Goal: Information Seeking & Learning: Learn about a topic

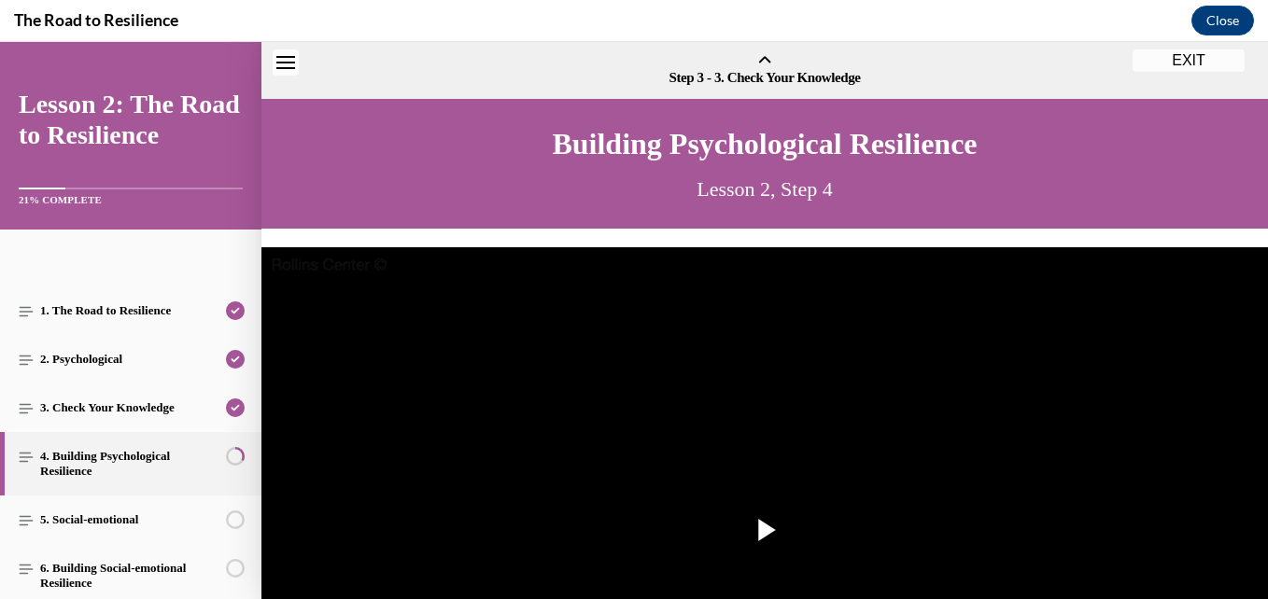
scroll to position [58, 0]
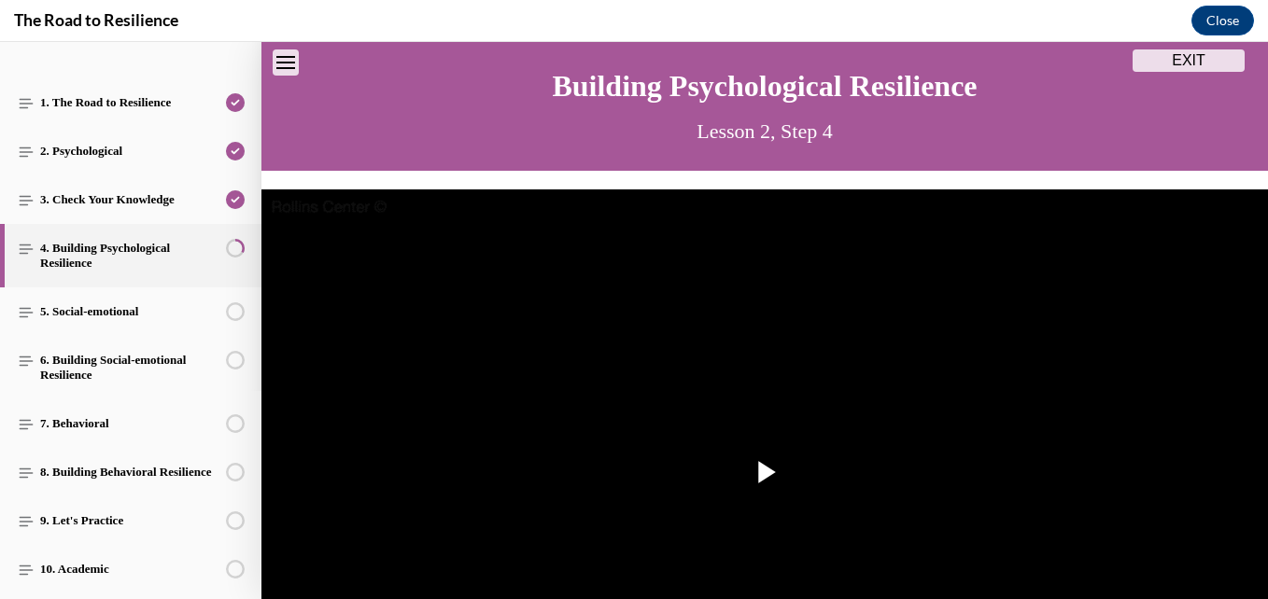
click at [284, 58] on icon "Close navigation menu" at bounding box center [285, 62] width 19 height 13
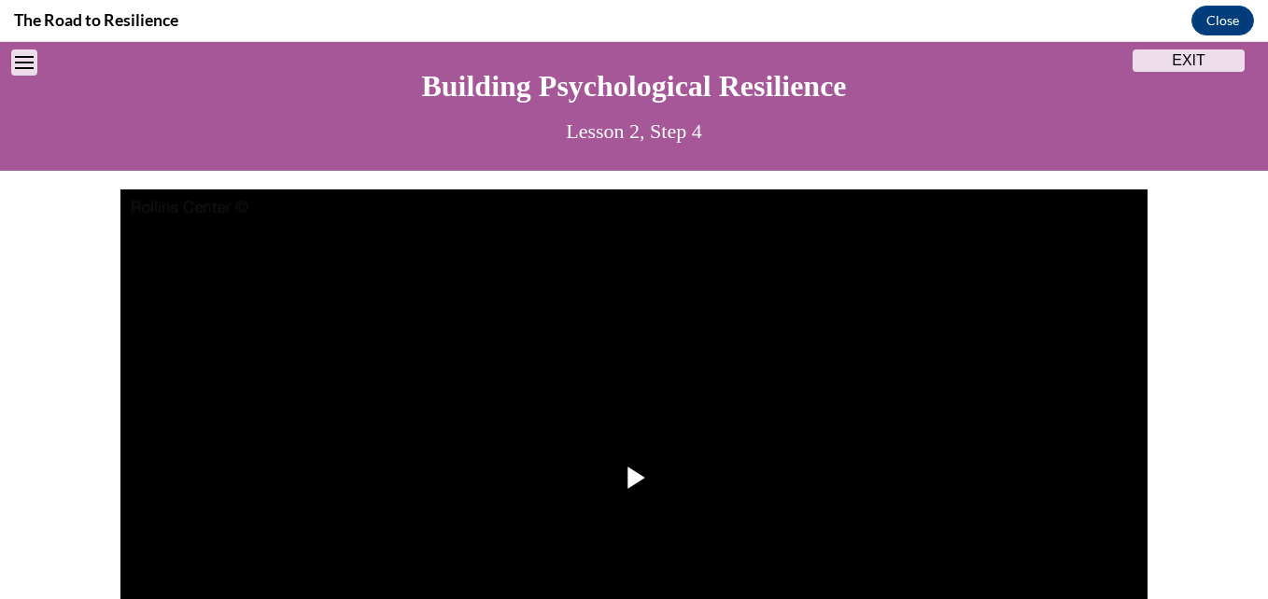
scroll to position [0, 0]
click at [634, 478] on span "Video player" at bounding box center [634, 478] width 0 height 0
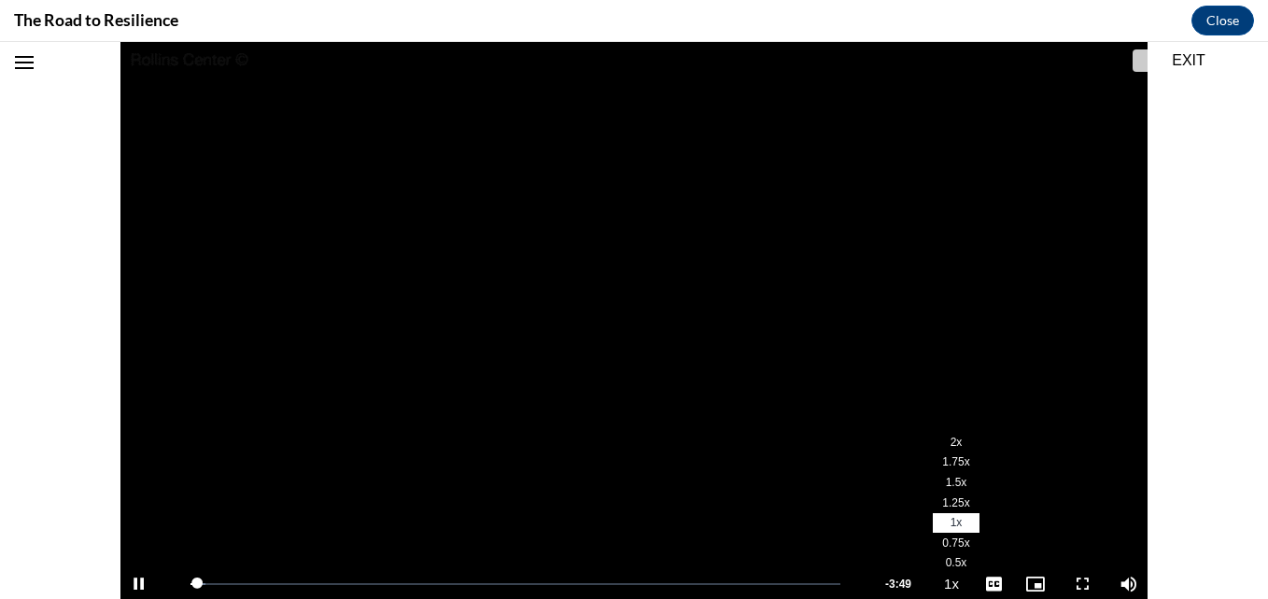
click at [945, 449] on li "2x" at bounding box center [956, 442] width 47 height 21
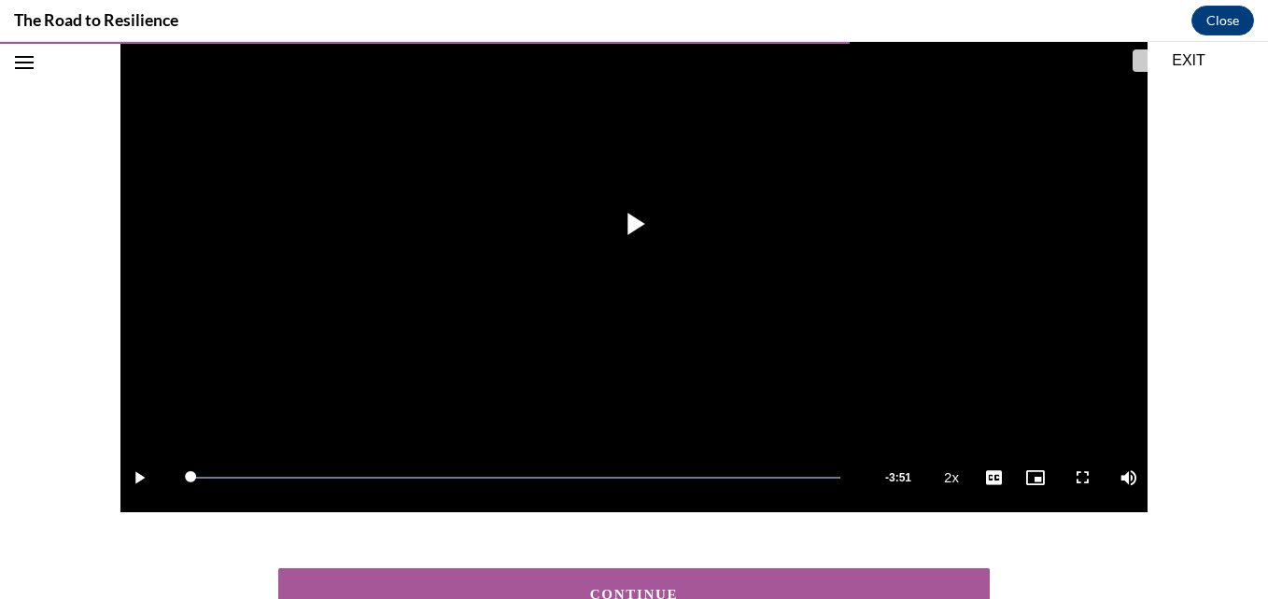
scroll to position [314, 0]
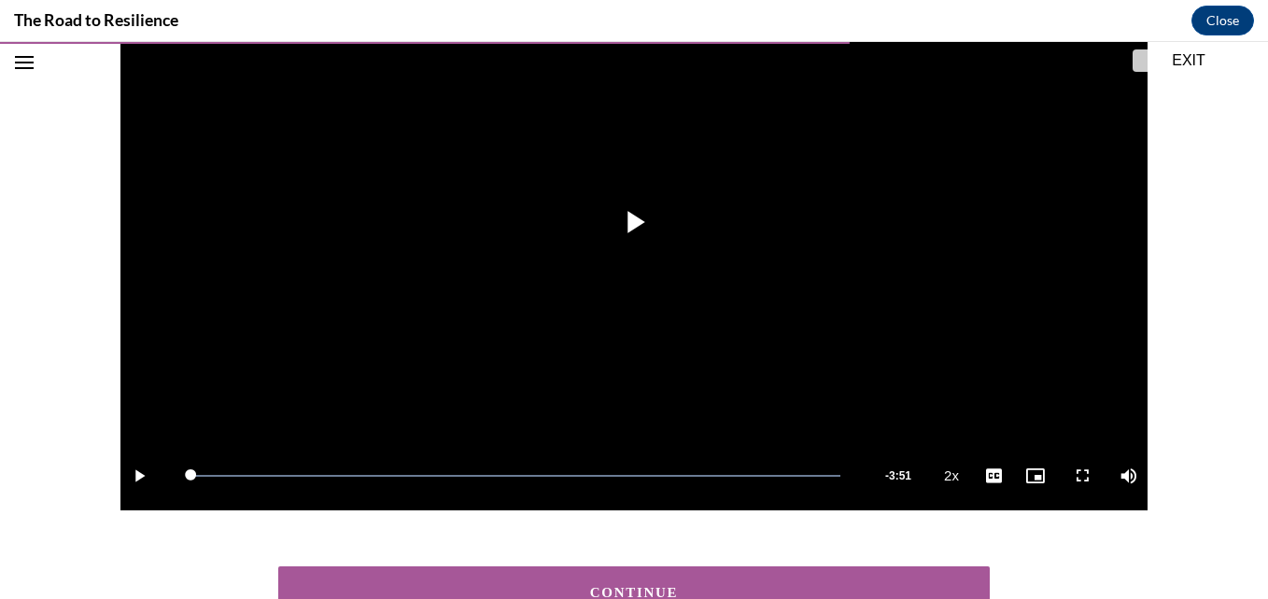
click at [841, 589] on div "CONTINUE" at bounding box center [633, 593] width 653 height 14
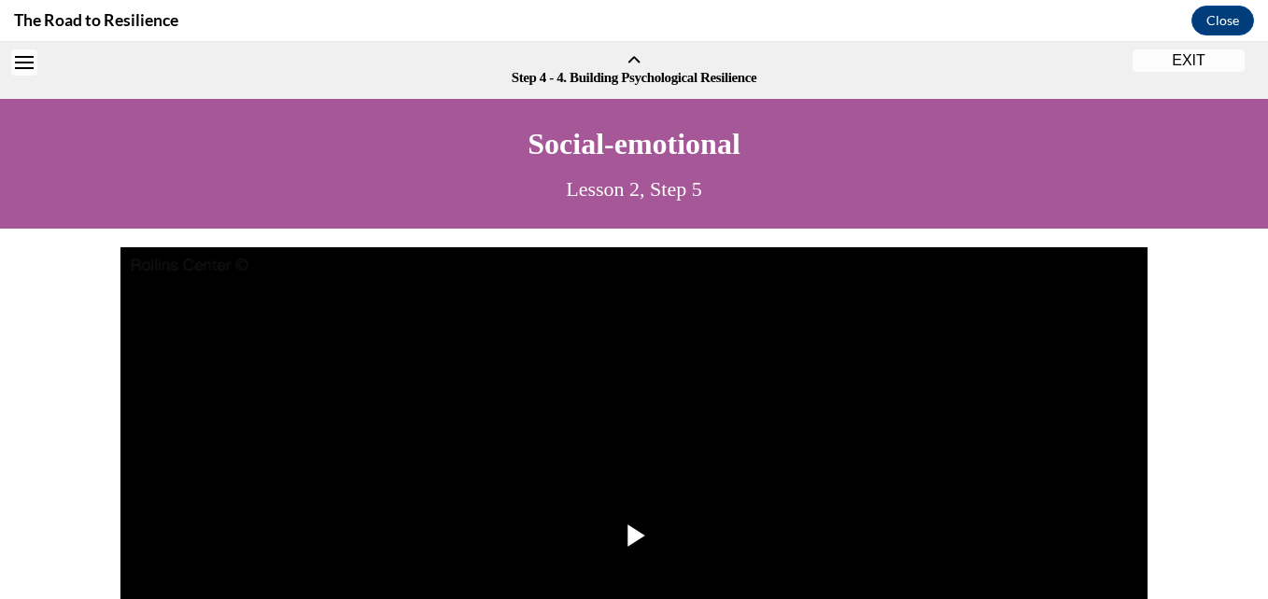
scroll to position [58, 0]
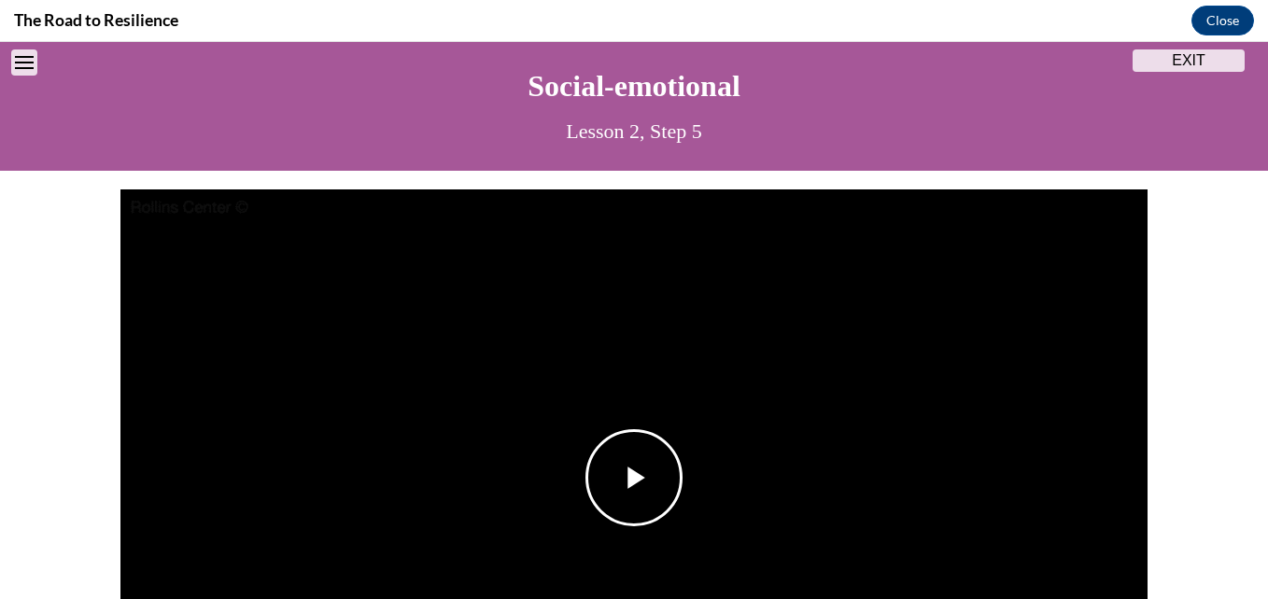
click at [690, 493] on img "Video player" at bounding box center [633, 478] width 1027 height 578
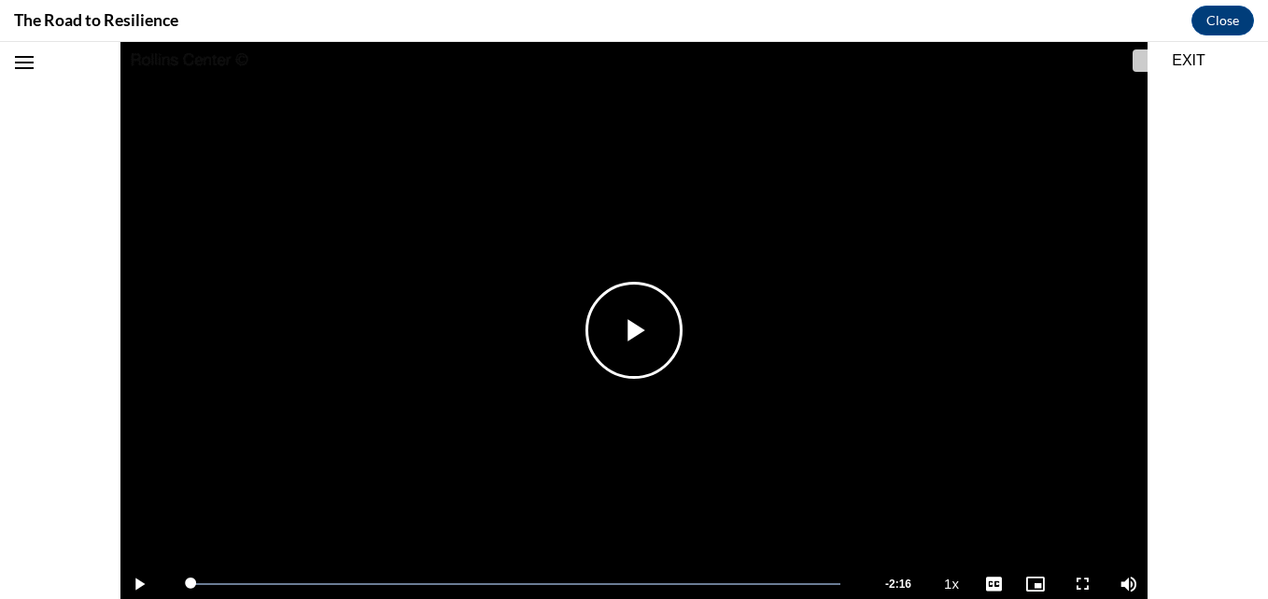
drag, startPoint x: 1240, startPoint y: 344, endPoint x: 753, endPoint y: 278, distance: 490.7
click at [753, 278] on video "Video player" at bounding box center [633, 331] width 1027 height 578
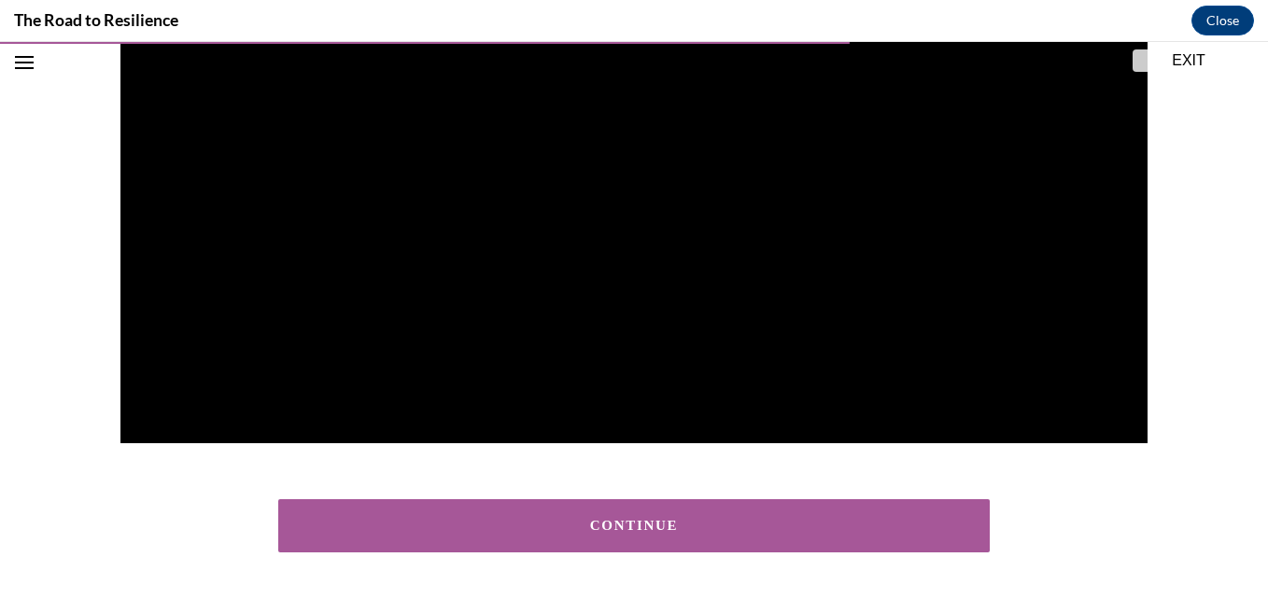
scroll to position [442, 0]
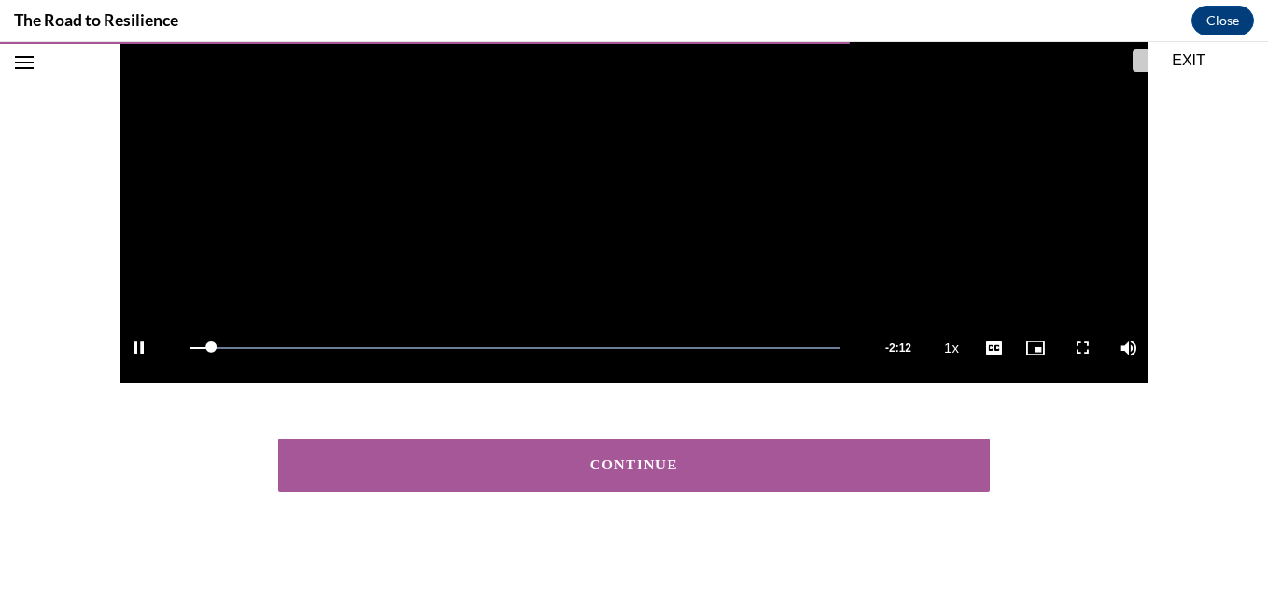
click at [641, 470] on div "CONTINUE" at bounding box center [633, 465] width 653 height 14
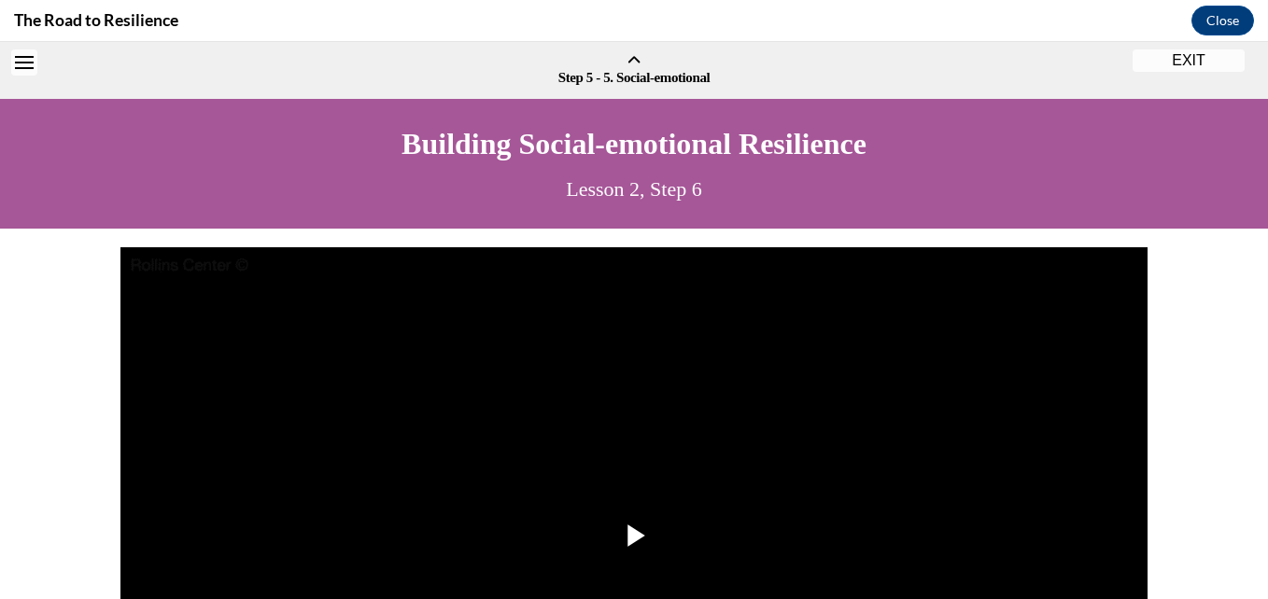
scroll to position [58, 0]
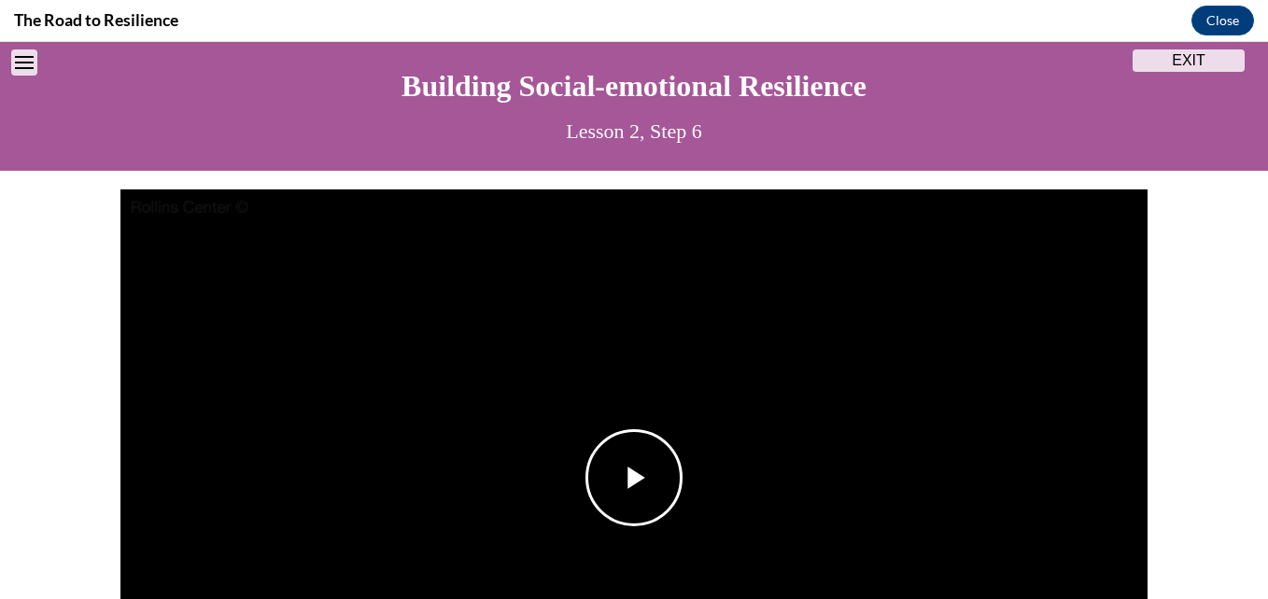
click at [634, 478] on span "Video player" at bounding box center [634, 478] width 0 height 0
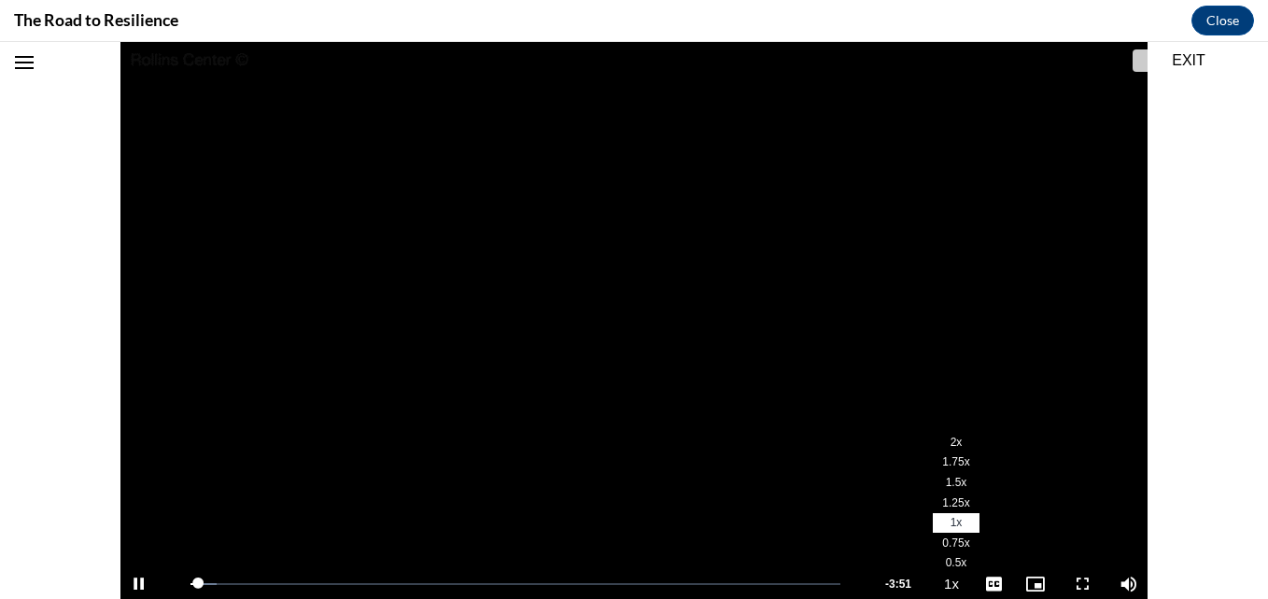
click at [934, 447] on li "2x" at bounding box center [956, 442] width 47 height 21
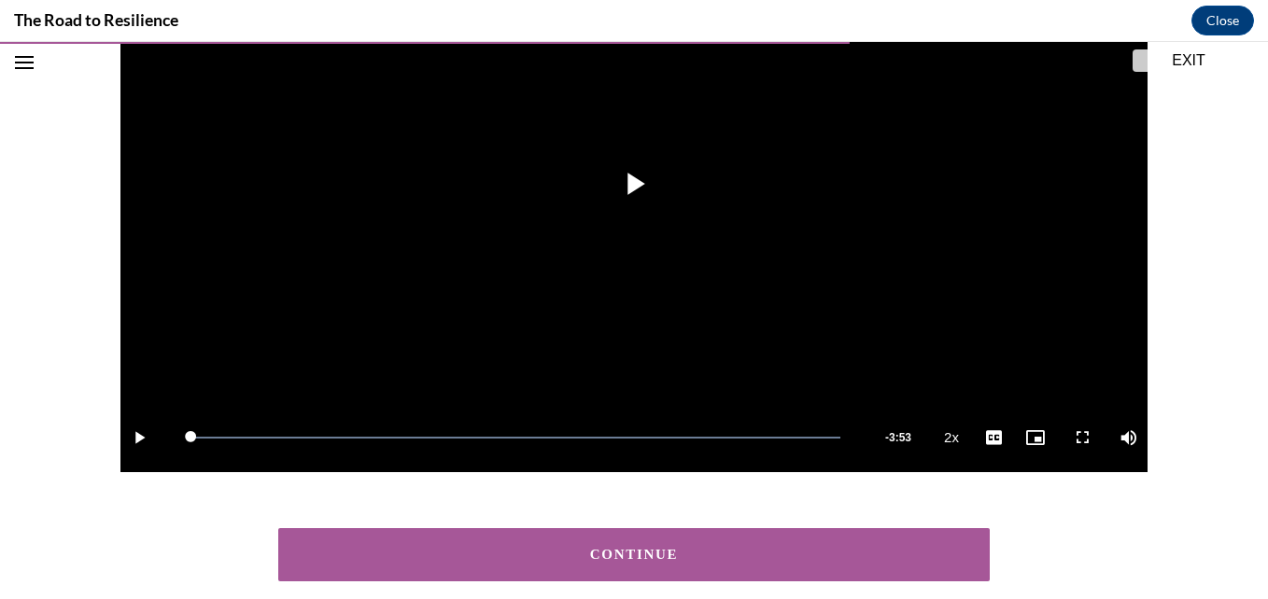
scroll to position [439, 0]
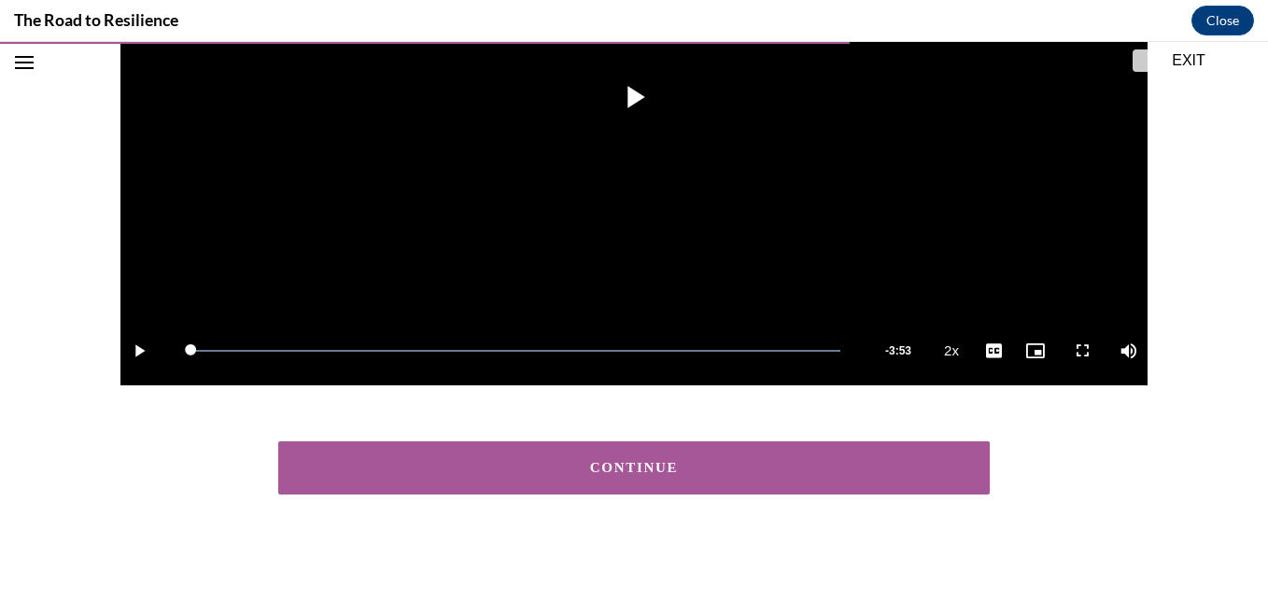
click at [599, 484] on button "CONTINUE" at bounding box center [633, 468] width 711 height 53
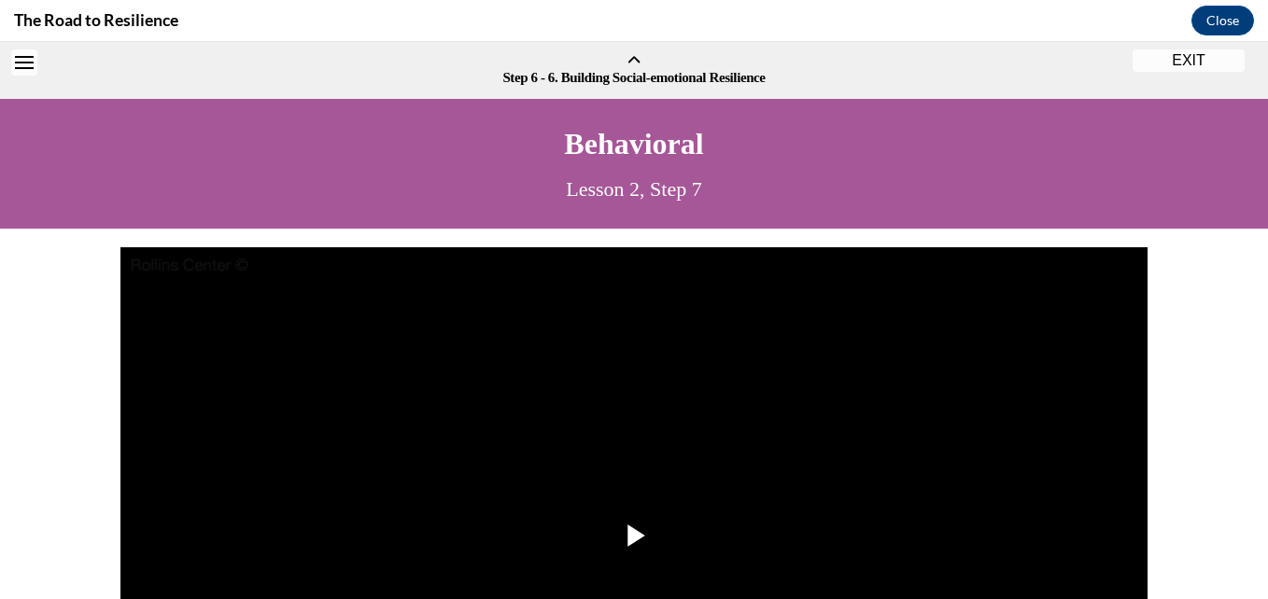
scroll to position [58, 0]
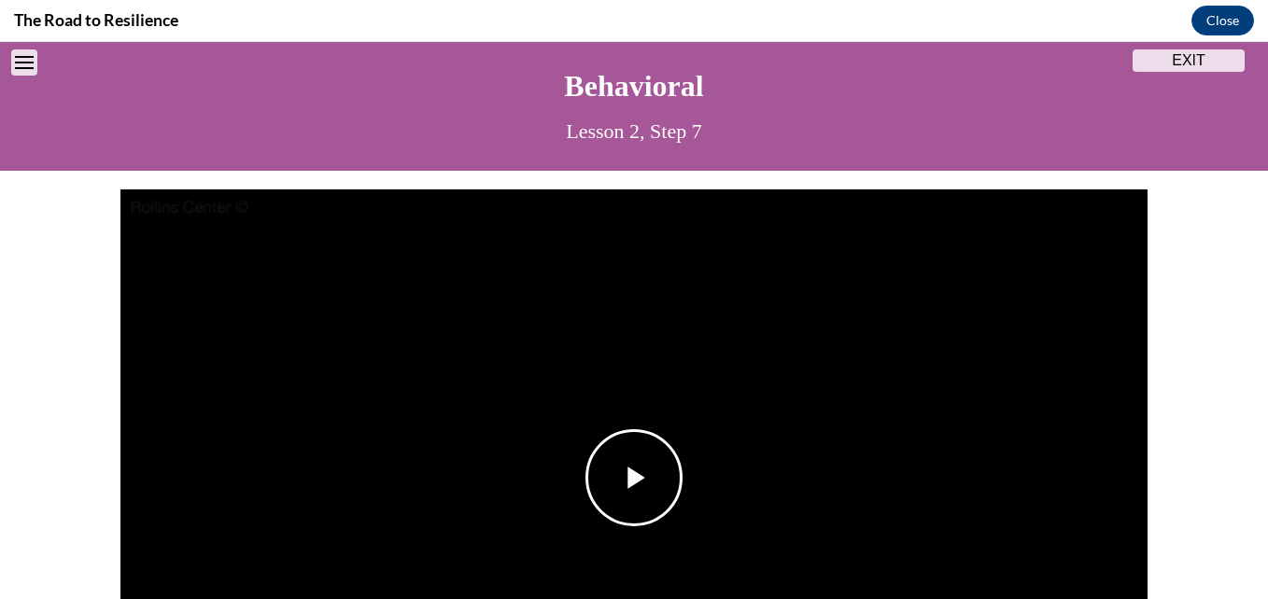
click at [634, 478] on span "Video player" at bounding box center [634, 478] width 0 height 0
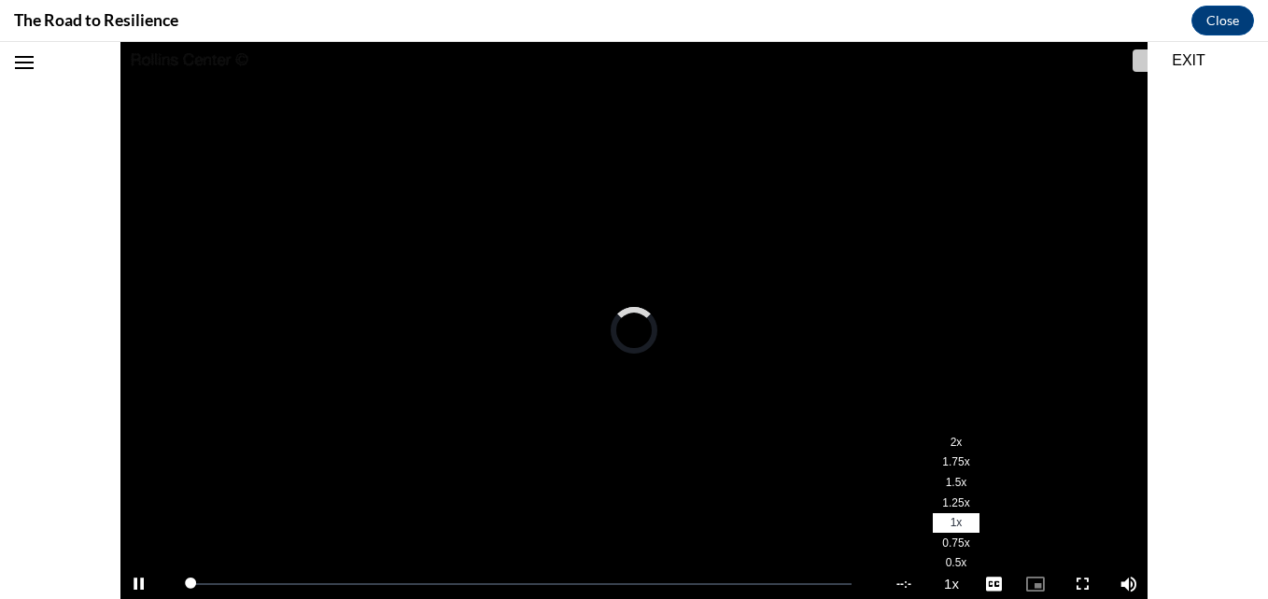
click at [950, 442] on span "2x" at bounding box center [956, 442] width 12 height 13
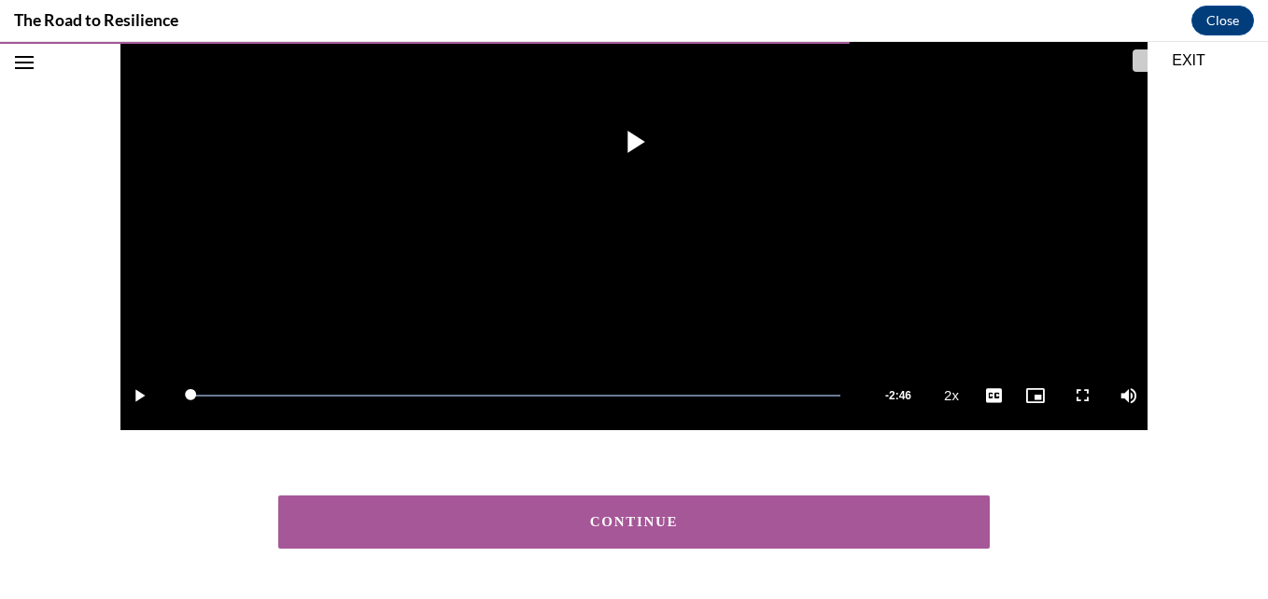
scroll to position [414, 0]
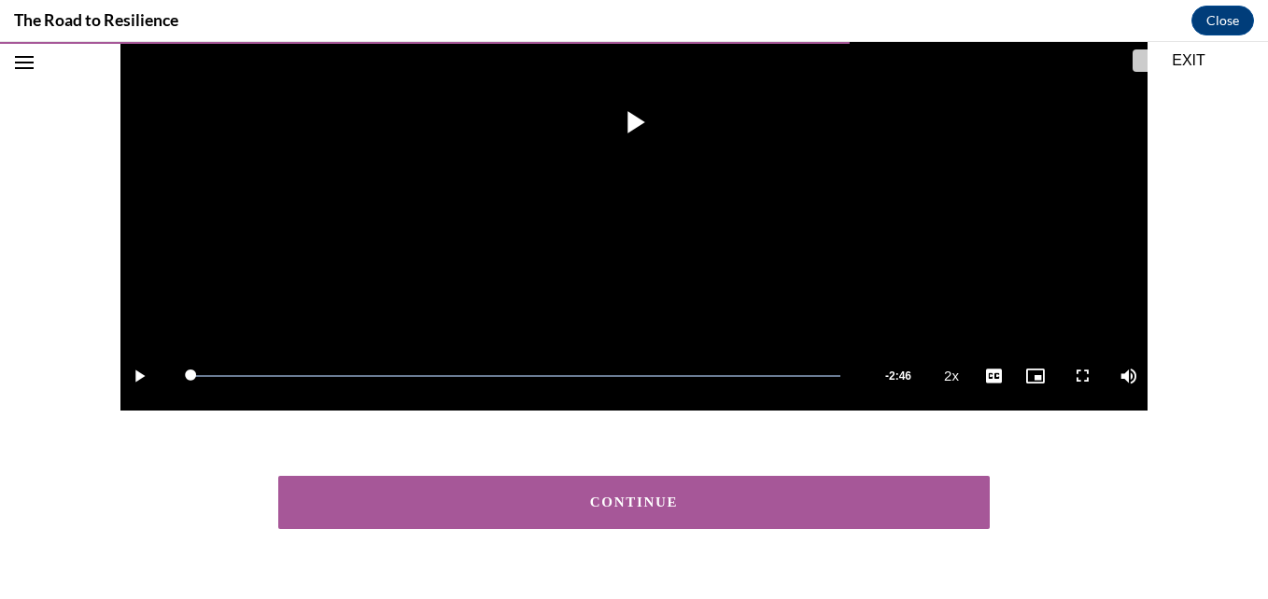
click at [684, 500] on div "CONTINUE" at bounding box center [633, 503] width 653 height 14
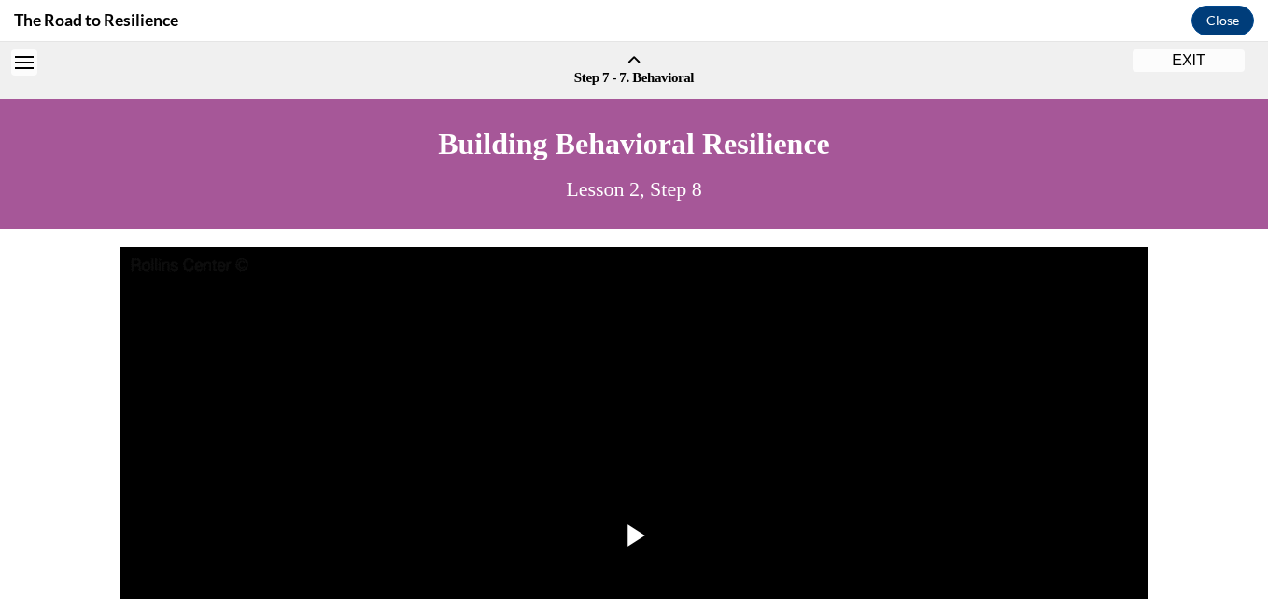
scroll to position [58, 0]
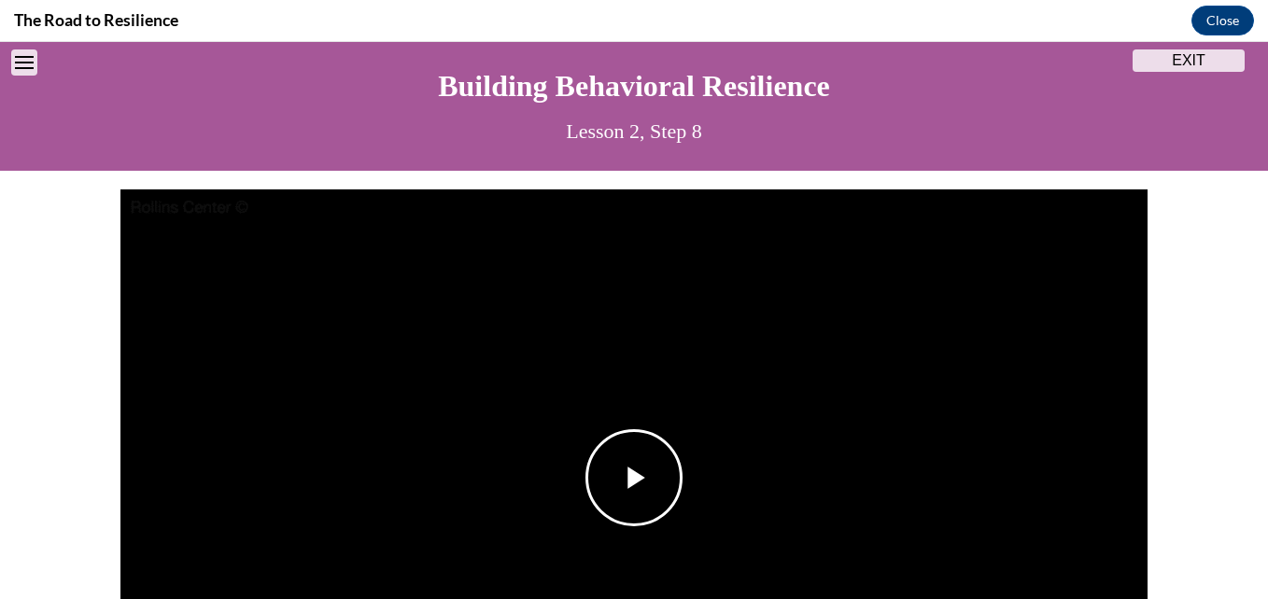
click at [634, 478] on span "Video player" at bounding box center [634, 478] width 0 height 0
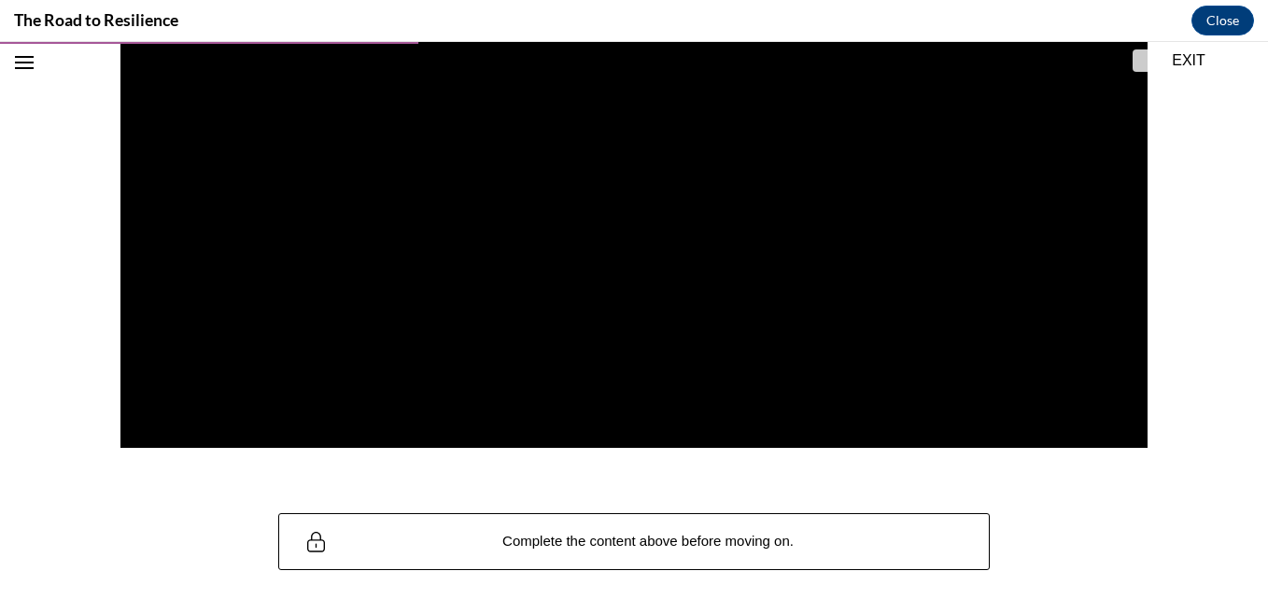
scroll to position [372, 0]
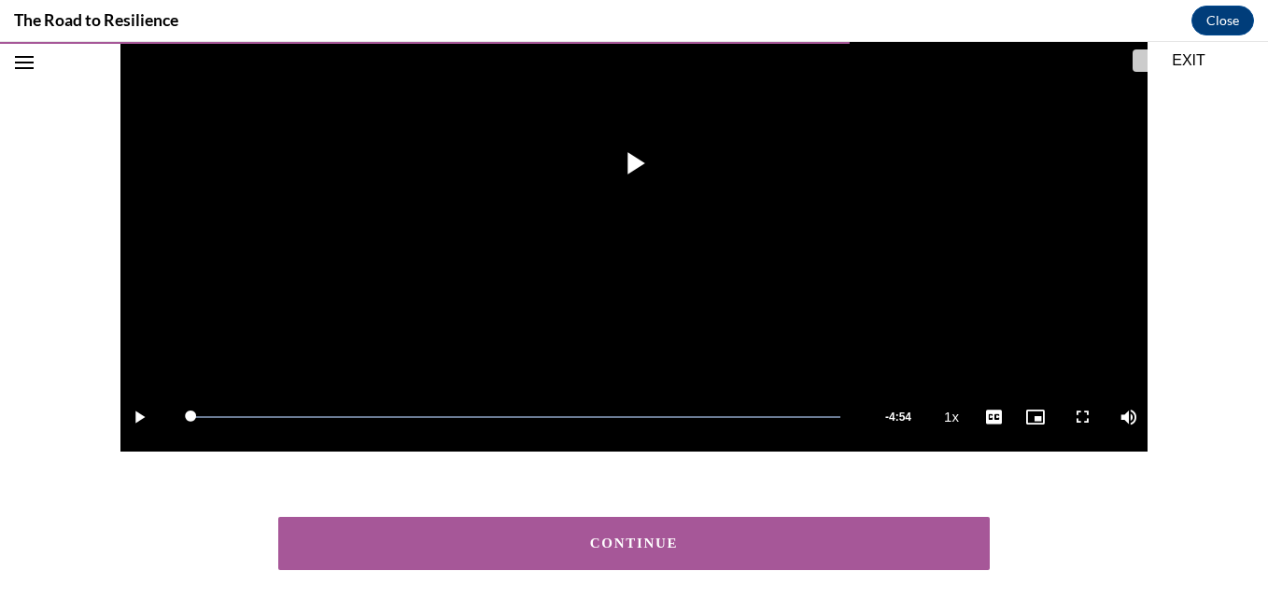
click at [619, 535] on button "CONTINUE" at bounding box center [633, 543] width 711 height 53
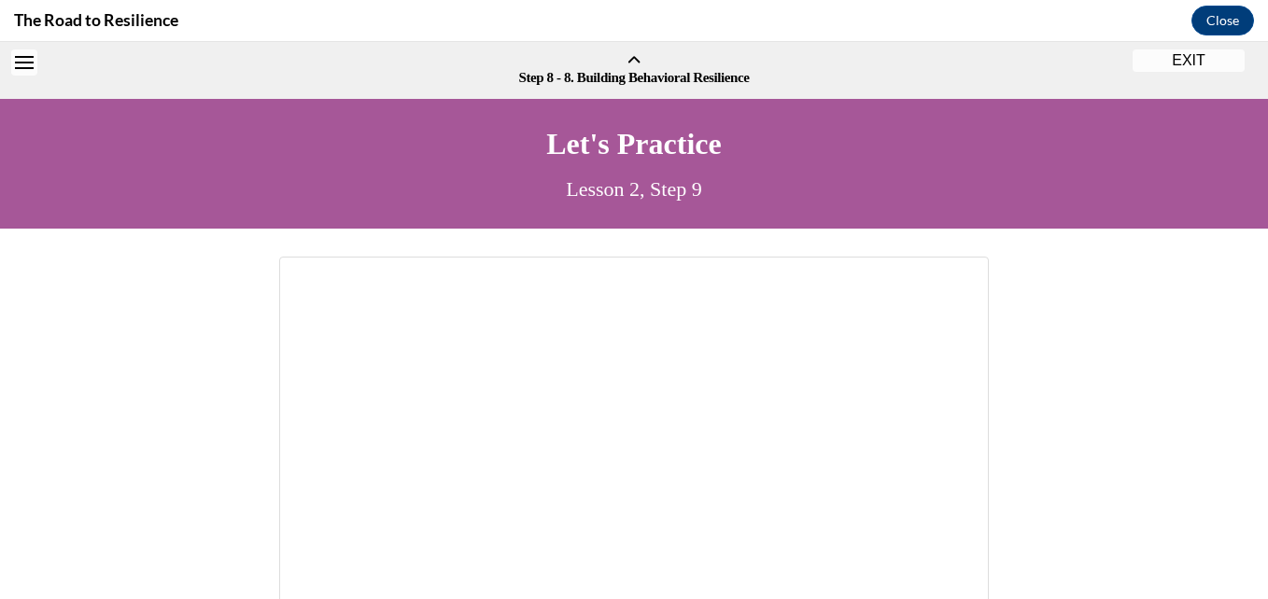
scroll to position [58, 0]
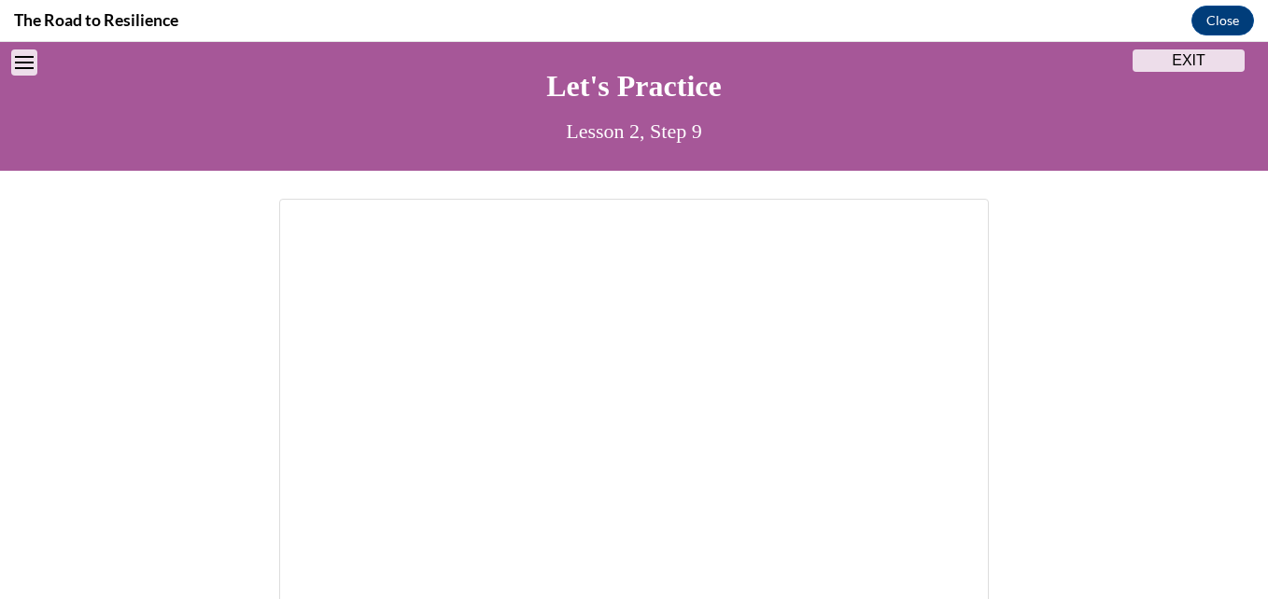
click at [1253, 289] on div at bounding box center [634, 486] width 1268 height 574
click at [1242, 299] on div at bounding box center [634, 486] width 1268 height 574
click at [1139, 184] on div at bounding box center [634, 486] width 1268 height 630
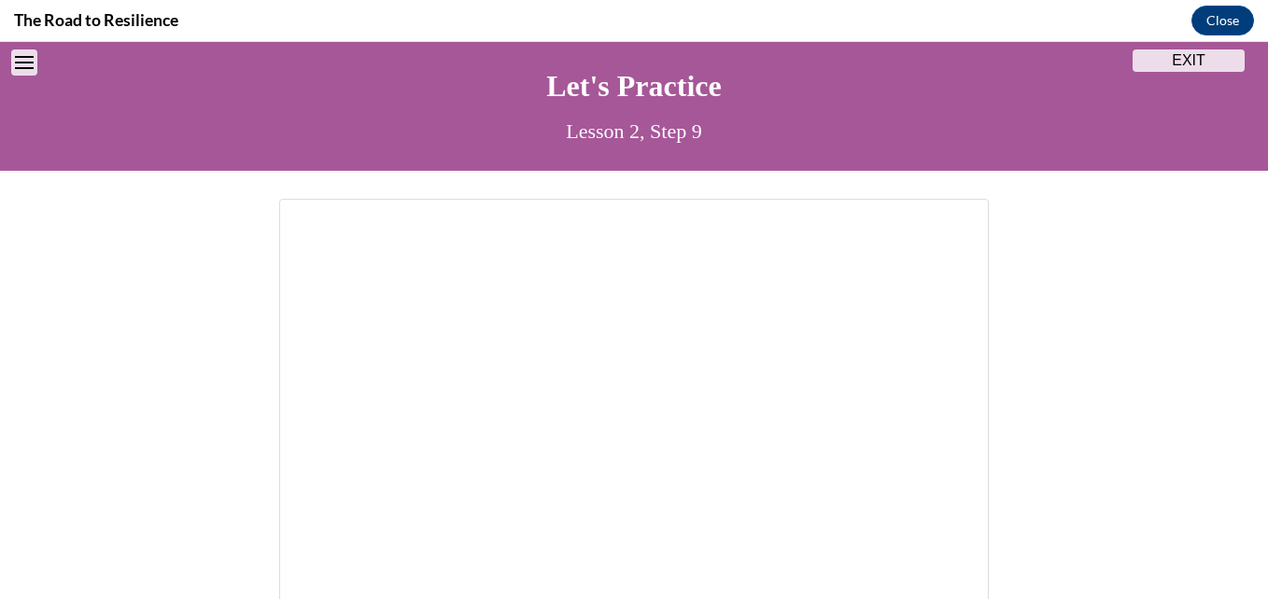
click at [1252, 213] on div at bounding box center [634, 486] width 1268 height 574
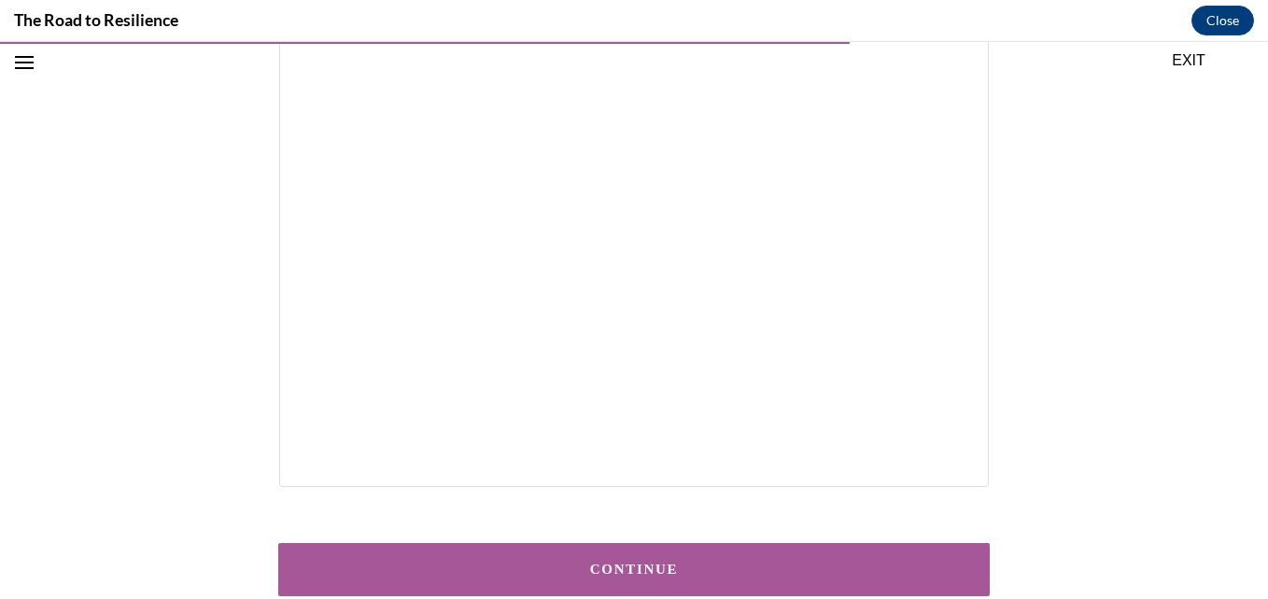
scroll to position [377, 0]
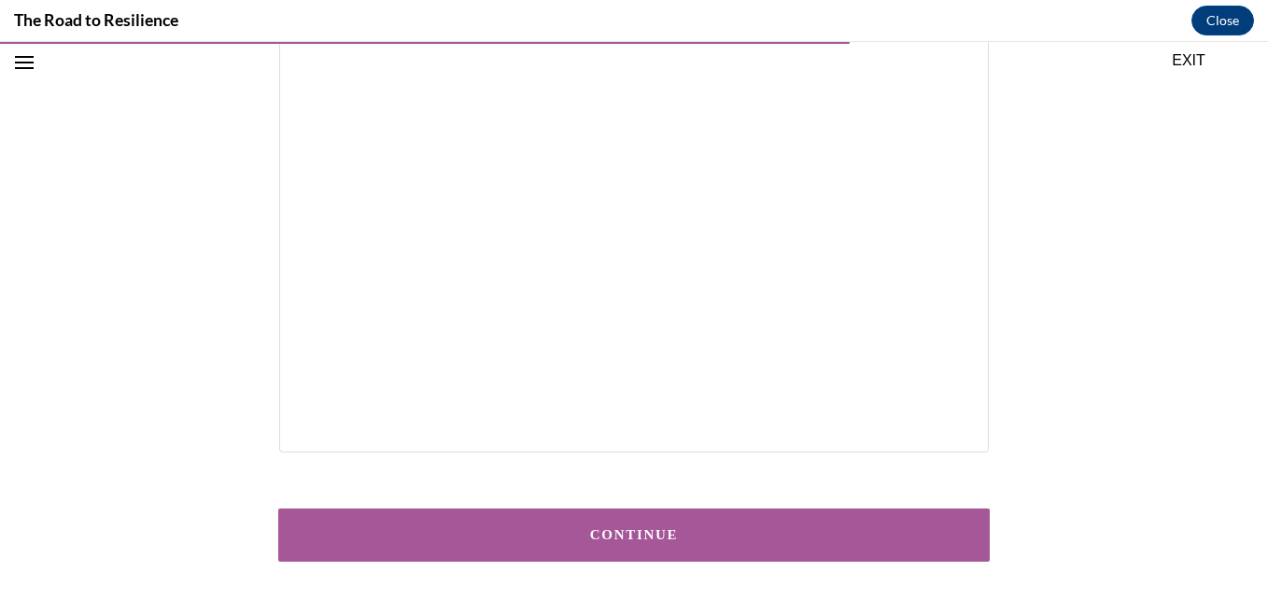
click at [581, 531] on div "CONTINUE" at bounding box center [633, 535] width 653 height 14
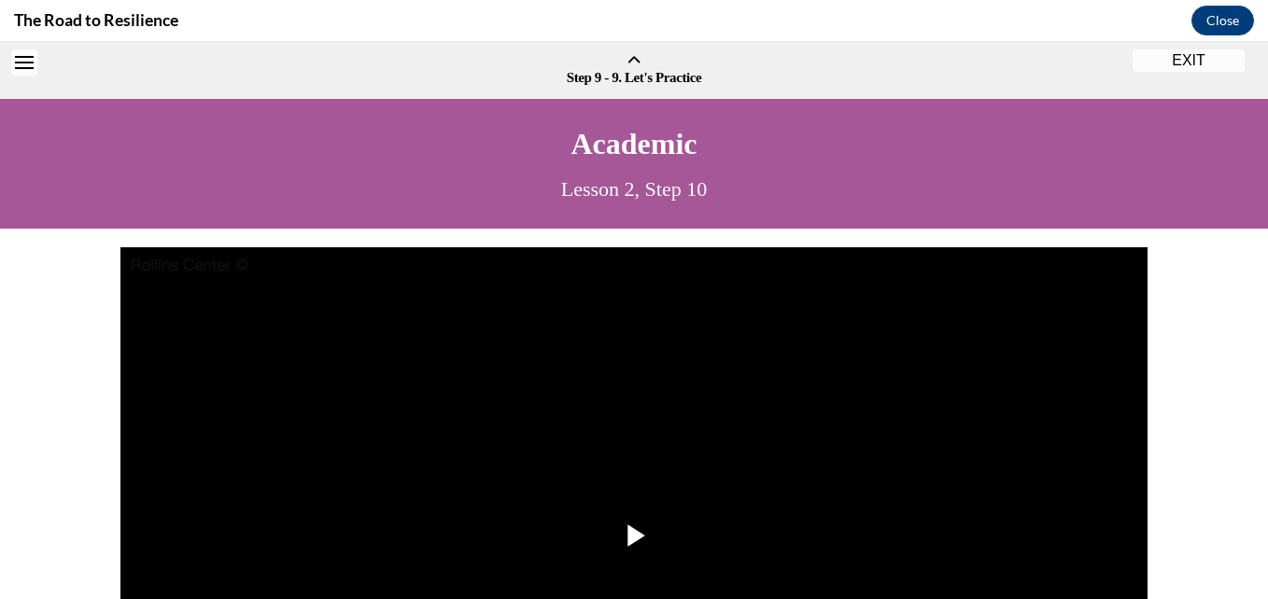
scroll to position [58, 0]
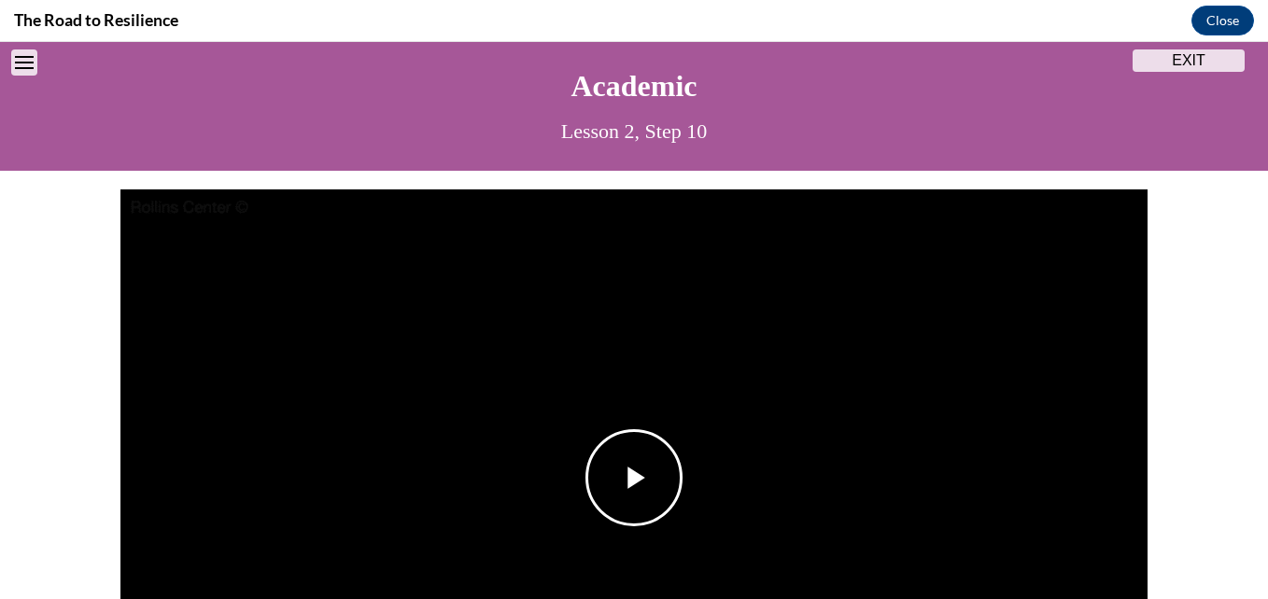
click at [799, 375] on img "Video player" at bounding box center [633, 478] width 1027 height 578
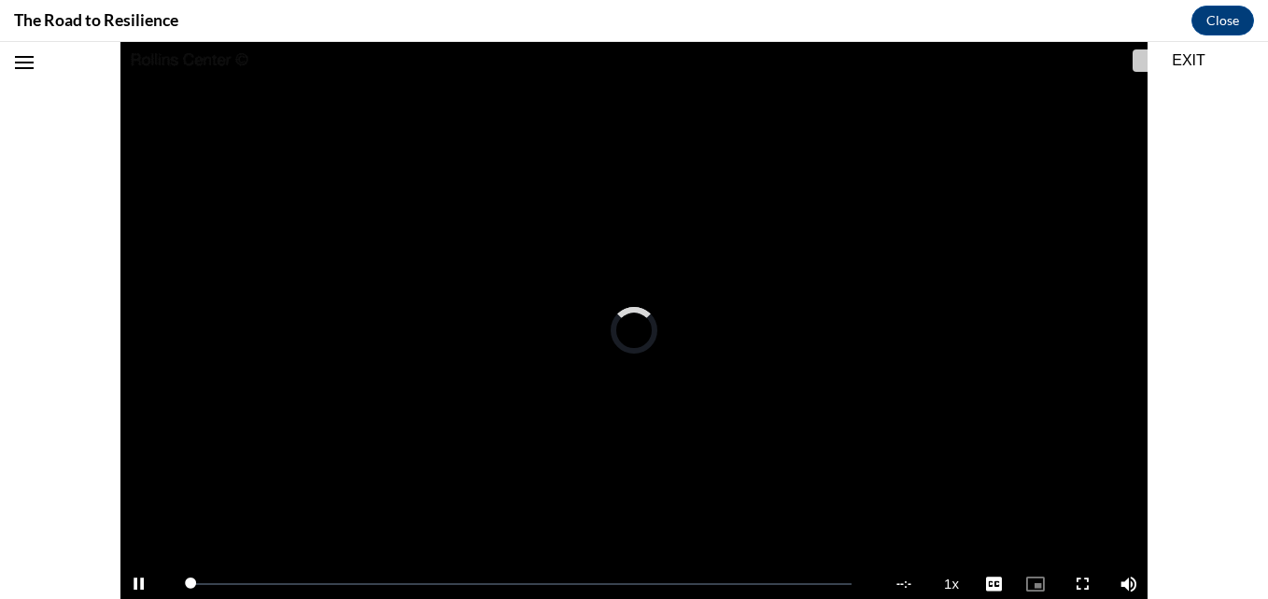
click at [613, 469] on img "Video player" at bounding box center [633, 331] width 1027 height 578
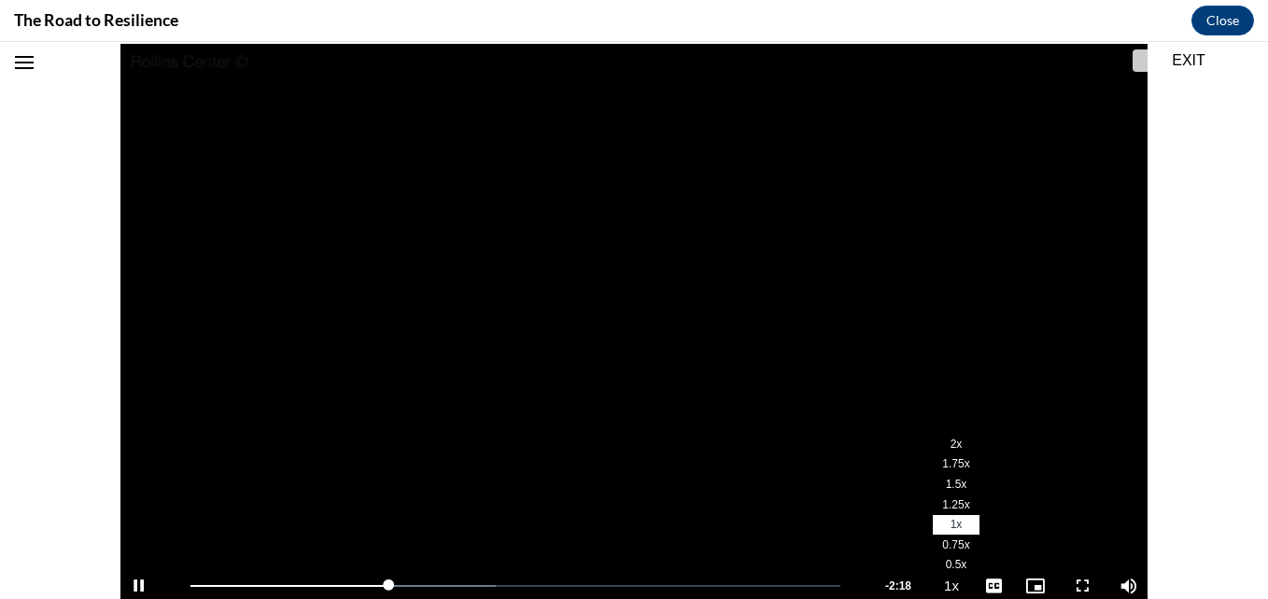
click at [950, 442] on span "2x" at bounding box center [956, 444] width 12 height 13
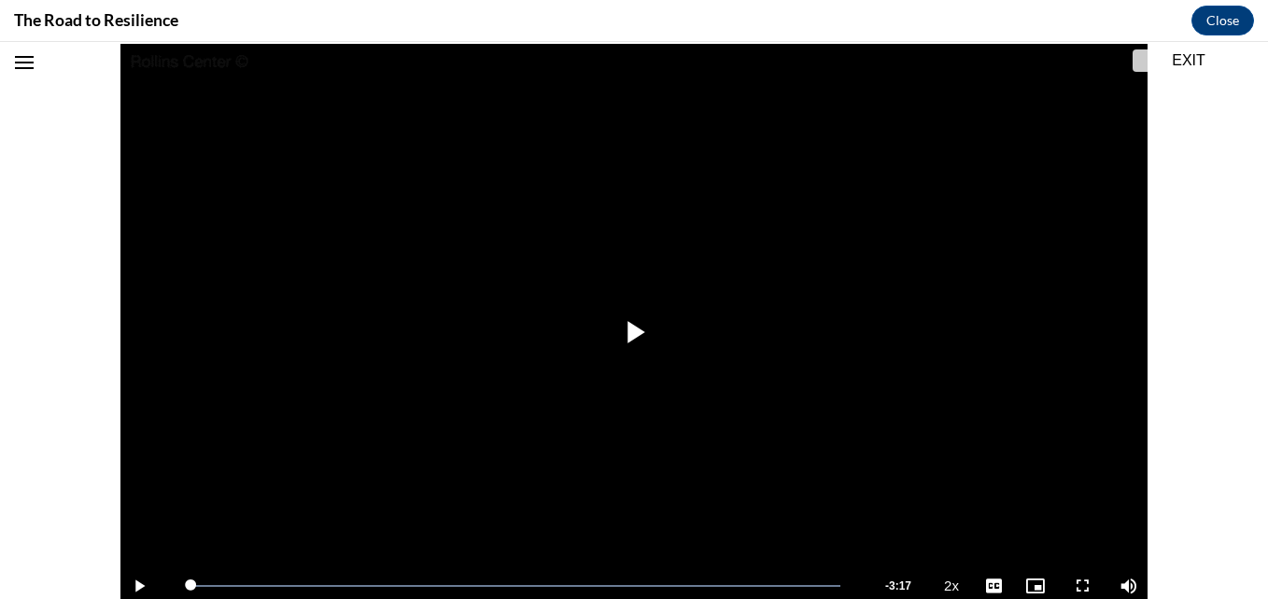
click at [1249, 296] on div "Video Player is loading. Play Video Play Loaded : 100.00% 3:15 0:00 Remaining T…" at bounding box center [634, 342] width 1268 height 596
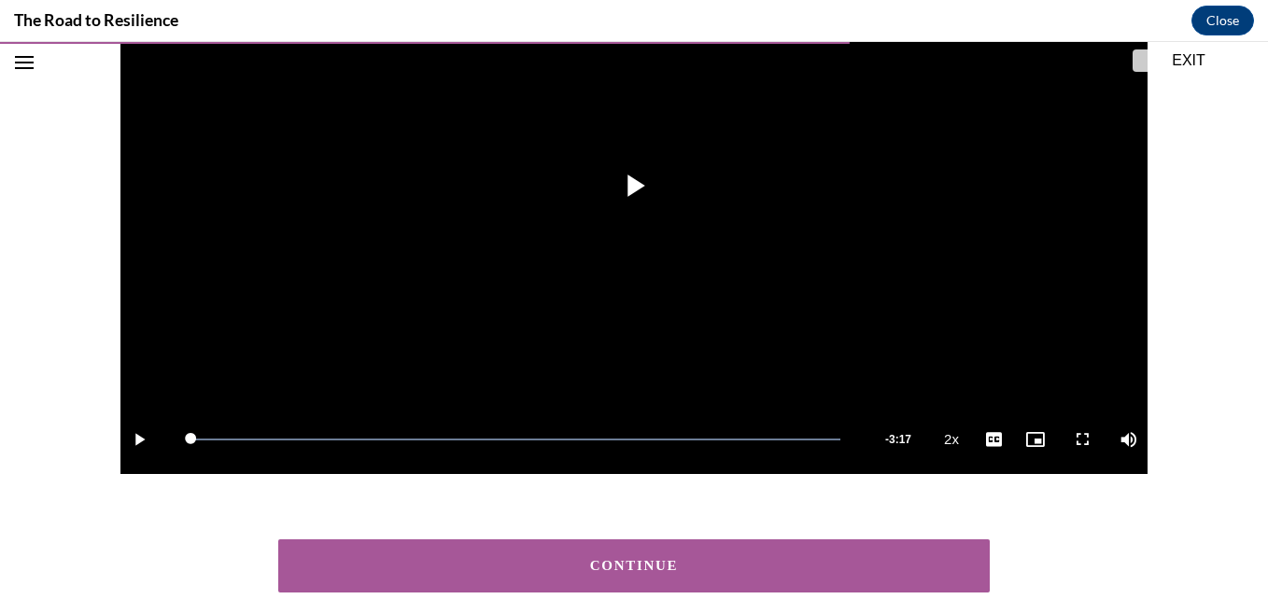
scroll to position [392, 0]
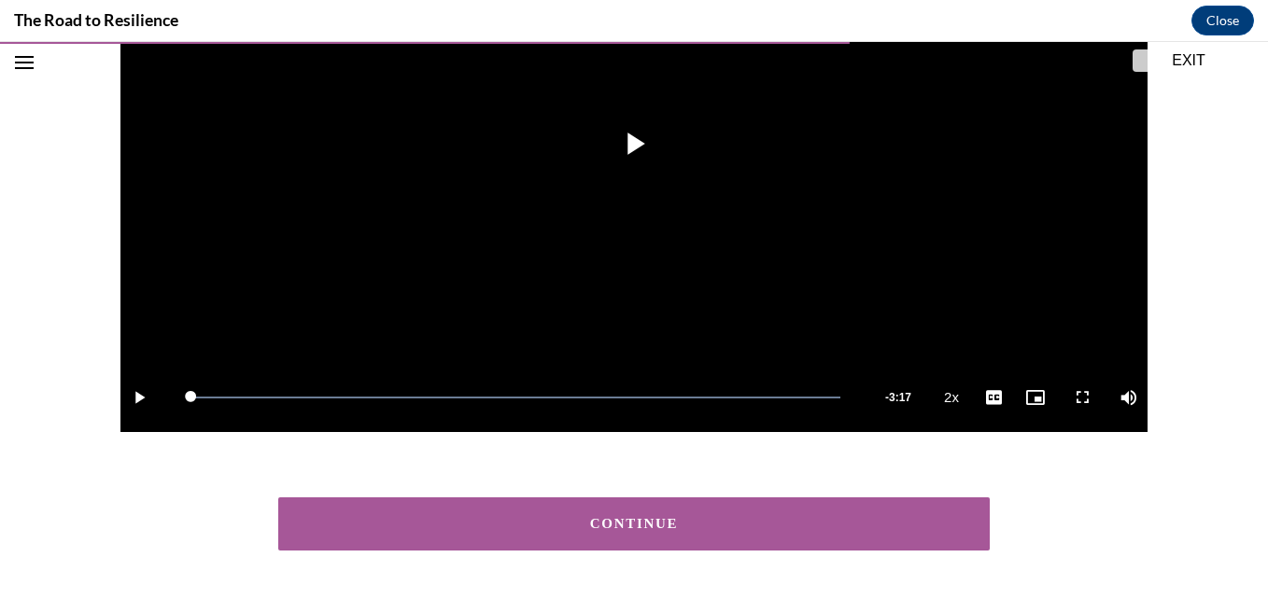
click at [709, 516] on button "CONTINUE" at bounding box center [633, 524] width 711 height 53
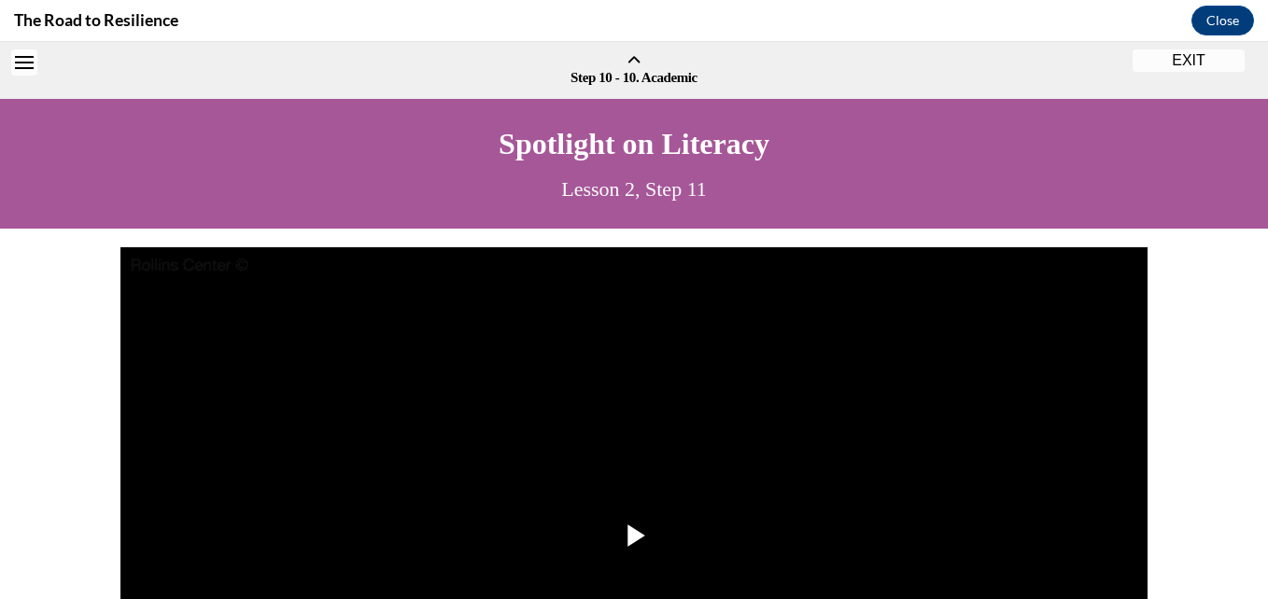
scroll to position [58, 0]
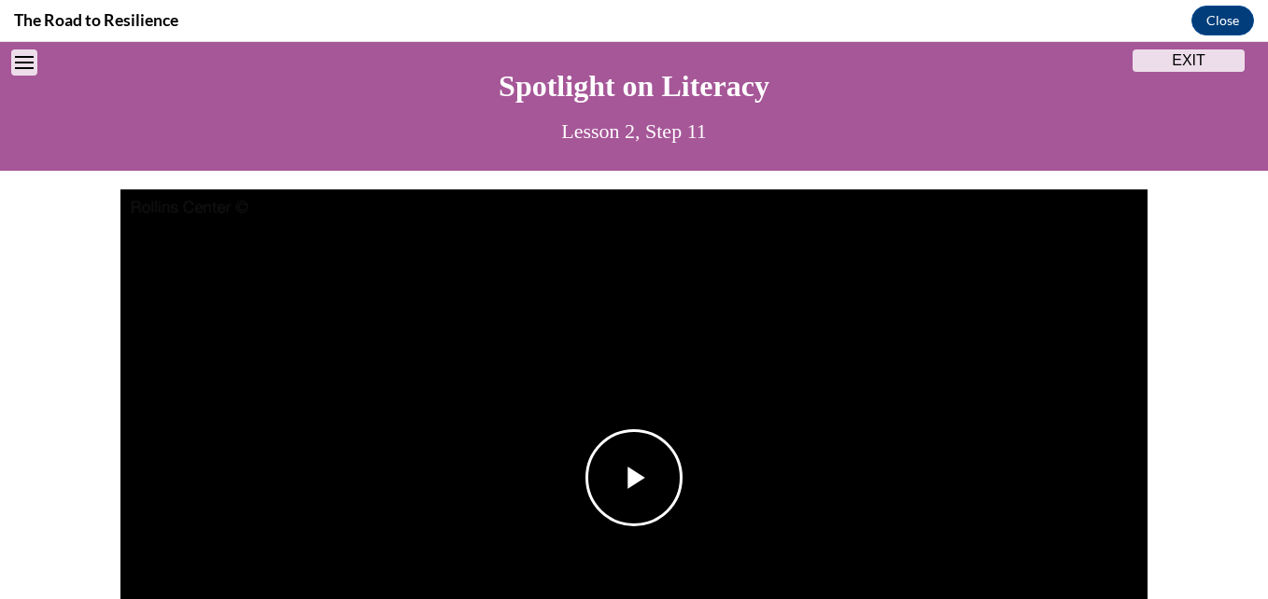
click at [884, 479] on img "Video player" at bounding box center [633, 478] width 1027 height 578
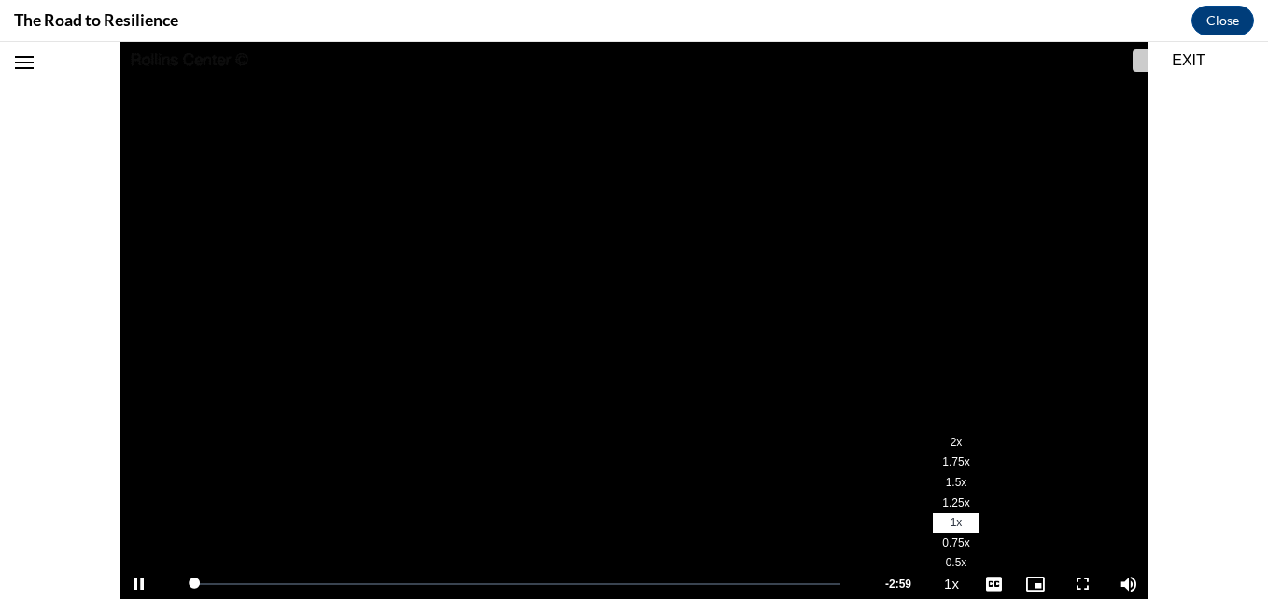
click at [950, 440] on span "2x" at bounding box center [956, 442] width 12 height 13
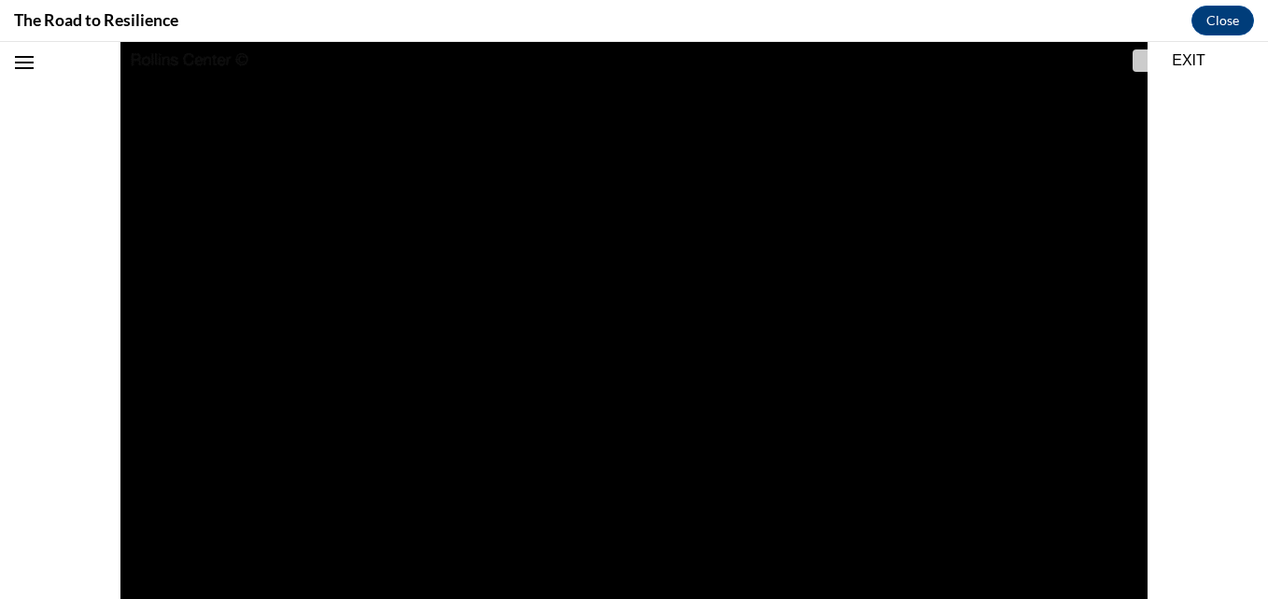
click at [1168, 296] on div "Video Player is loading. Play Video Pause Loaded : 68.90% 2:02 Remaining Time -…" at bounding box center [634, 340] width 1268 height 596
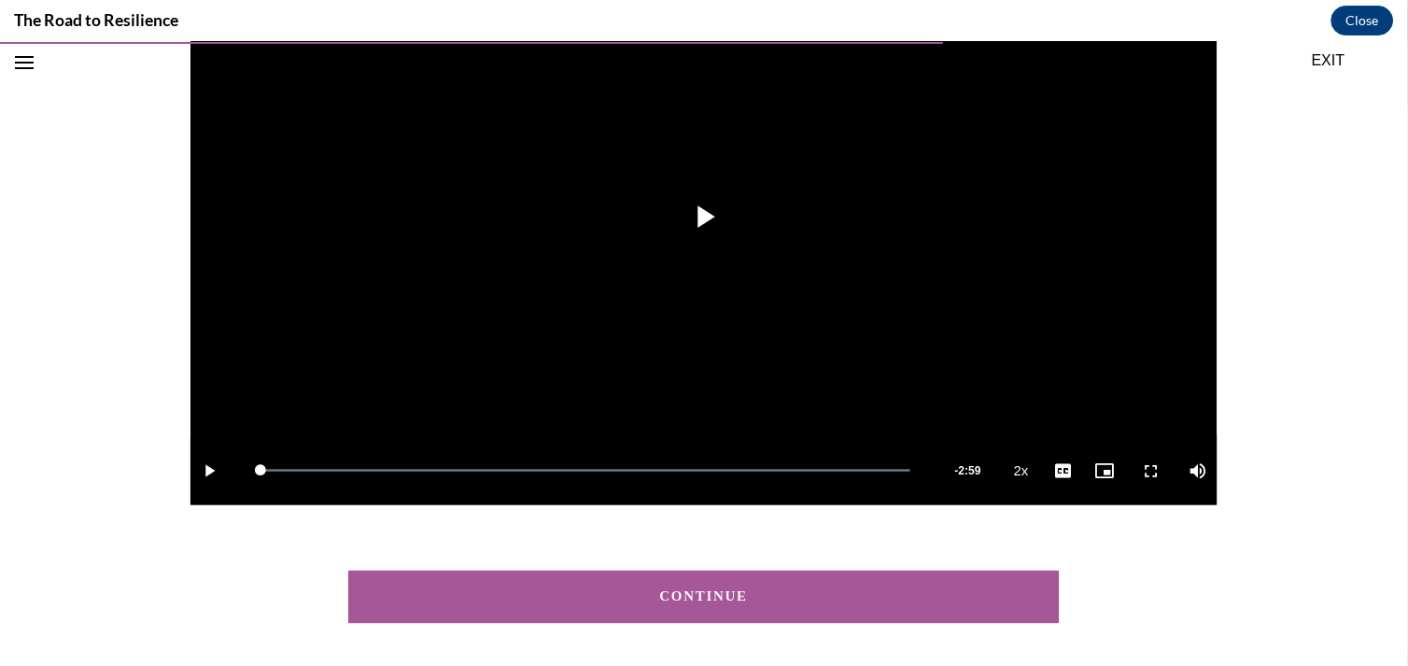
scroll to position [343, 0]
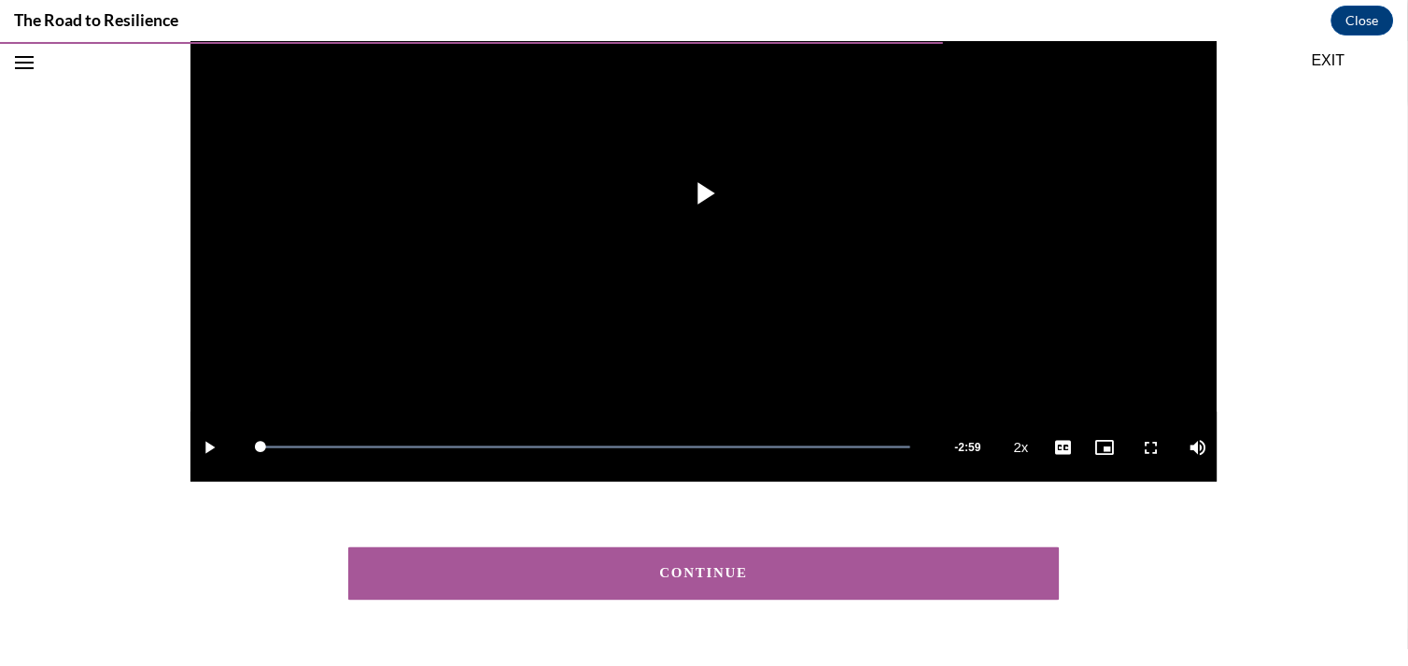
click at [758, 576] on div "CONTINUE" at bounding box center [703, 573] width 653 height 14
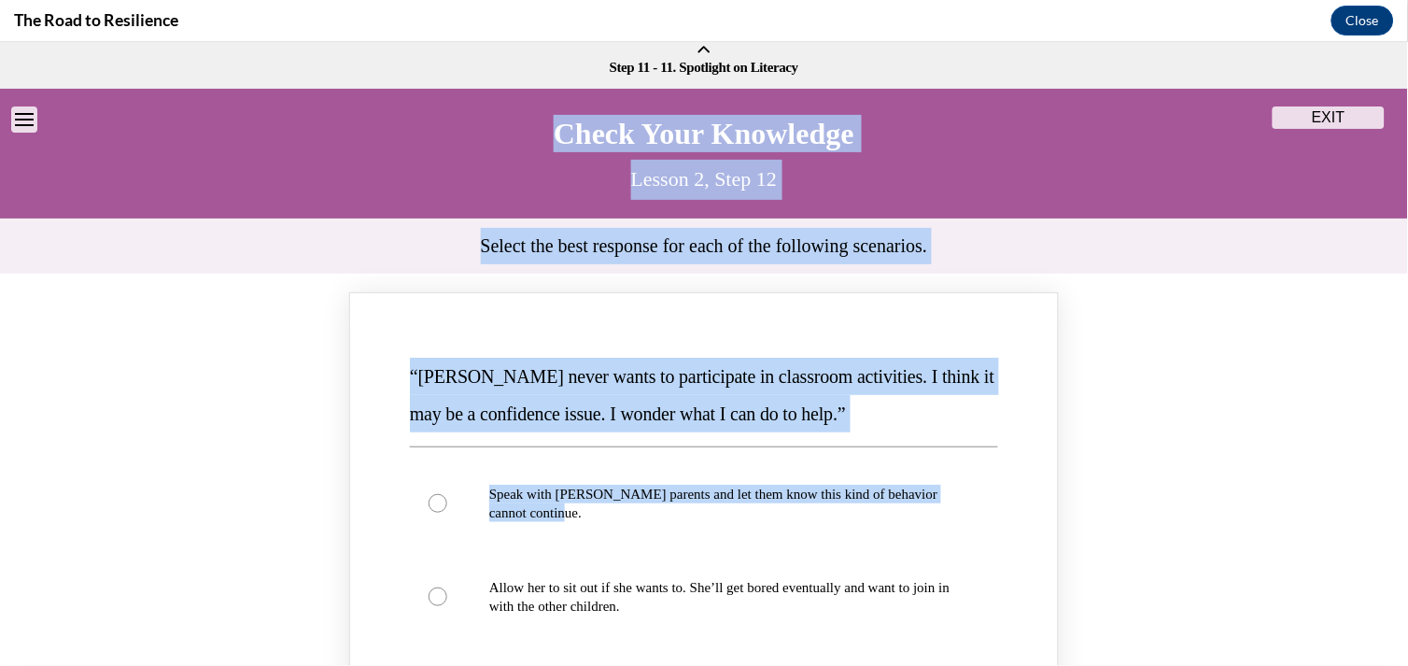
scroll to position [0, 0]
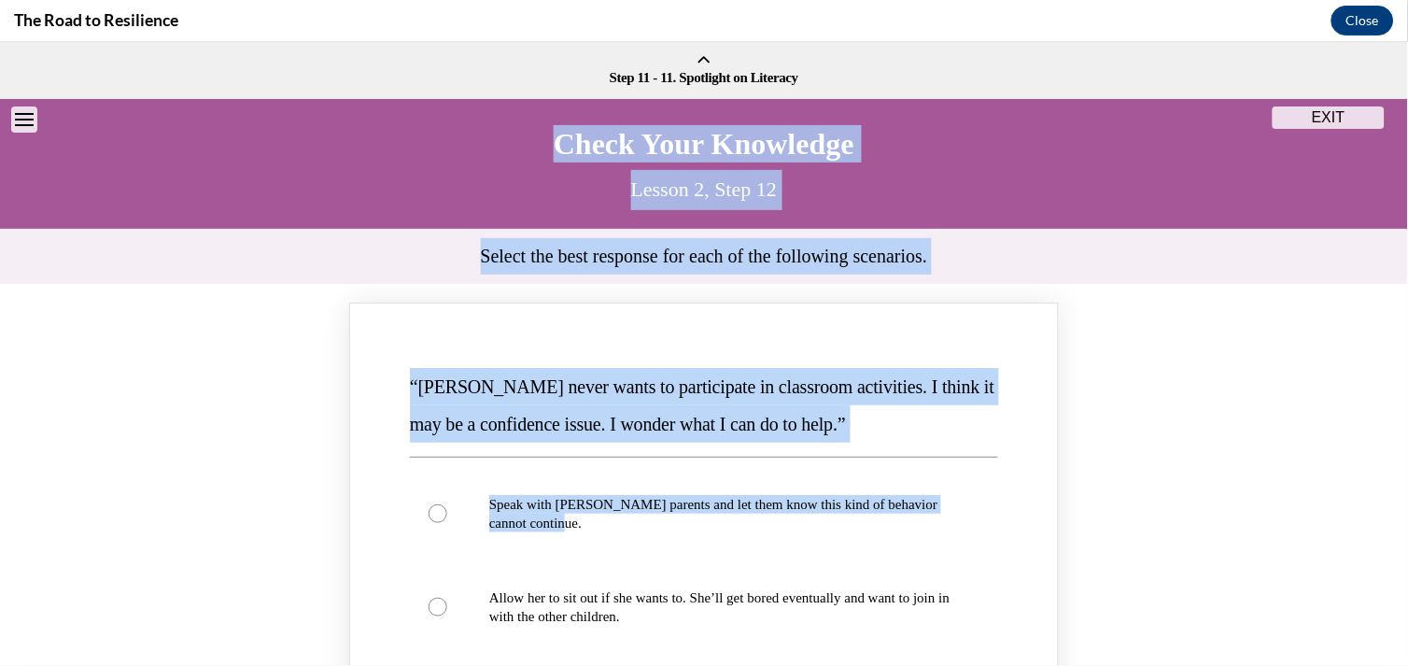
drag, startPoint x: 1383, startPoint y: 209, endPoint x: 1404, endPoint y: 51, distance: 159.1
click at [1267, 51] on div "Step 11 - 11. Spotlight on Literacy Step 12 of 14 12. Check Your Knowledge Chec…" at bounding box center [704, 353] width 1408 height 624
click at [1195, 338] on div "“[PERSON_NAME] never wants to participate in classroom activities. I think it m…" at bounding box center [704, 620] width 1408 height 636
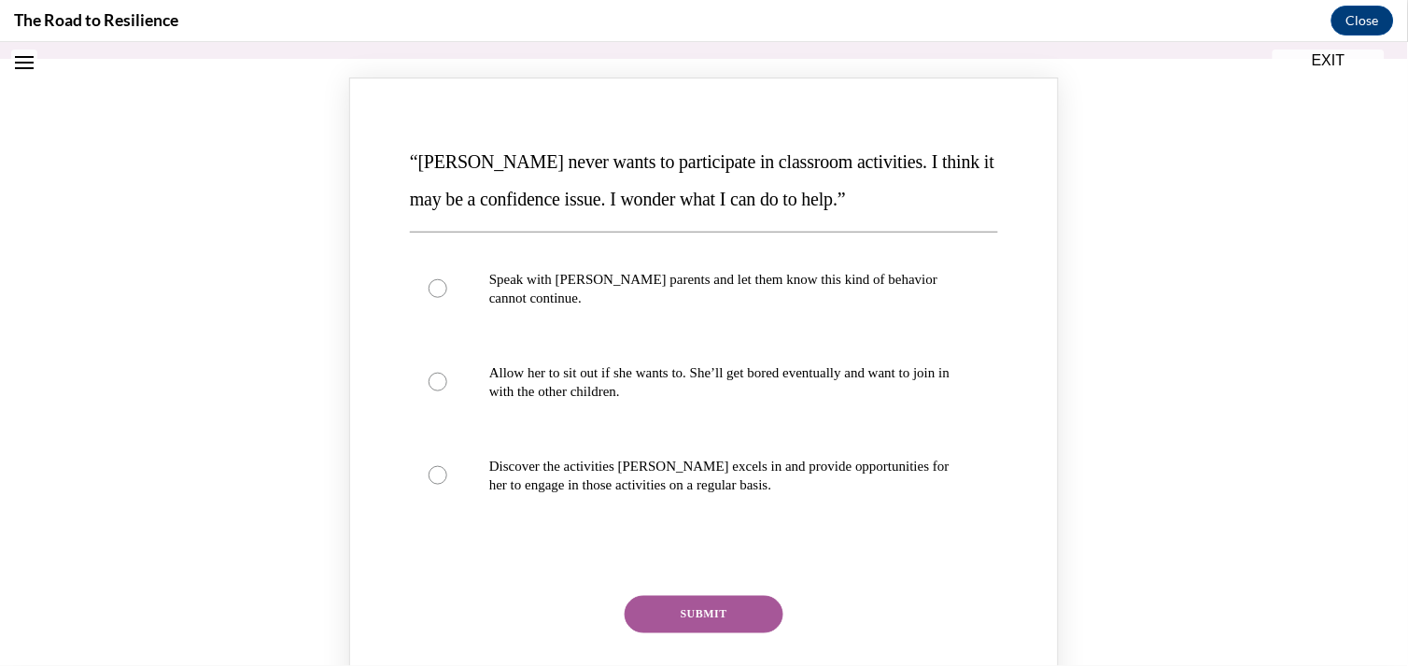
scroll to position [229, 0]
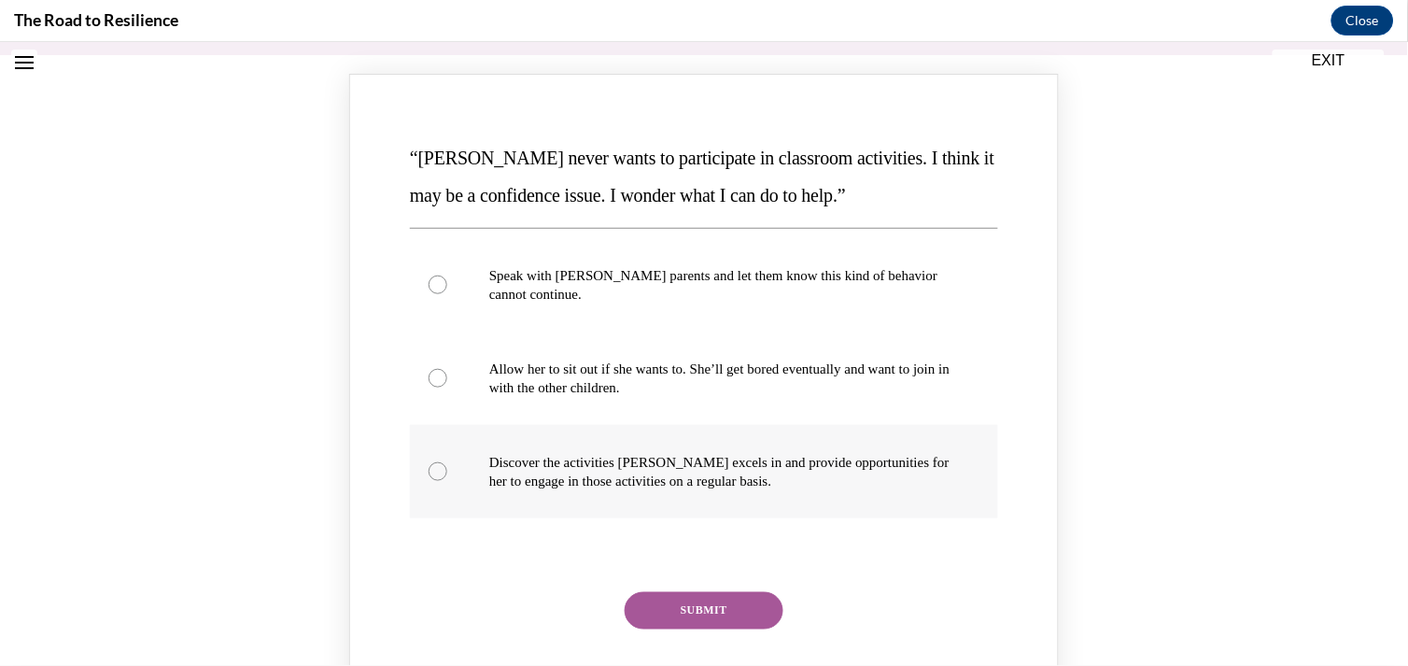
click at [574, 483] on p "Discover the activities [PERSON_NAME] excels in and provide opportunities for h…" at bounding box center [720, 470] width 462 height 37
click at [447, 480] on input "Discover the activities [PERSON_NAME] excels in and provide opportunities for h…" at bounding box center [437, 470] width 19 height 19
radio input "true"
click at [726, 595] on button "SUBMIT" at bounding box center [703, 609] width 159 height 37
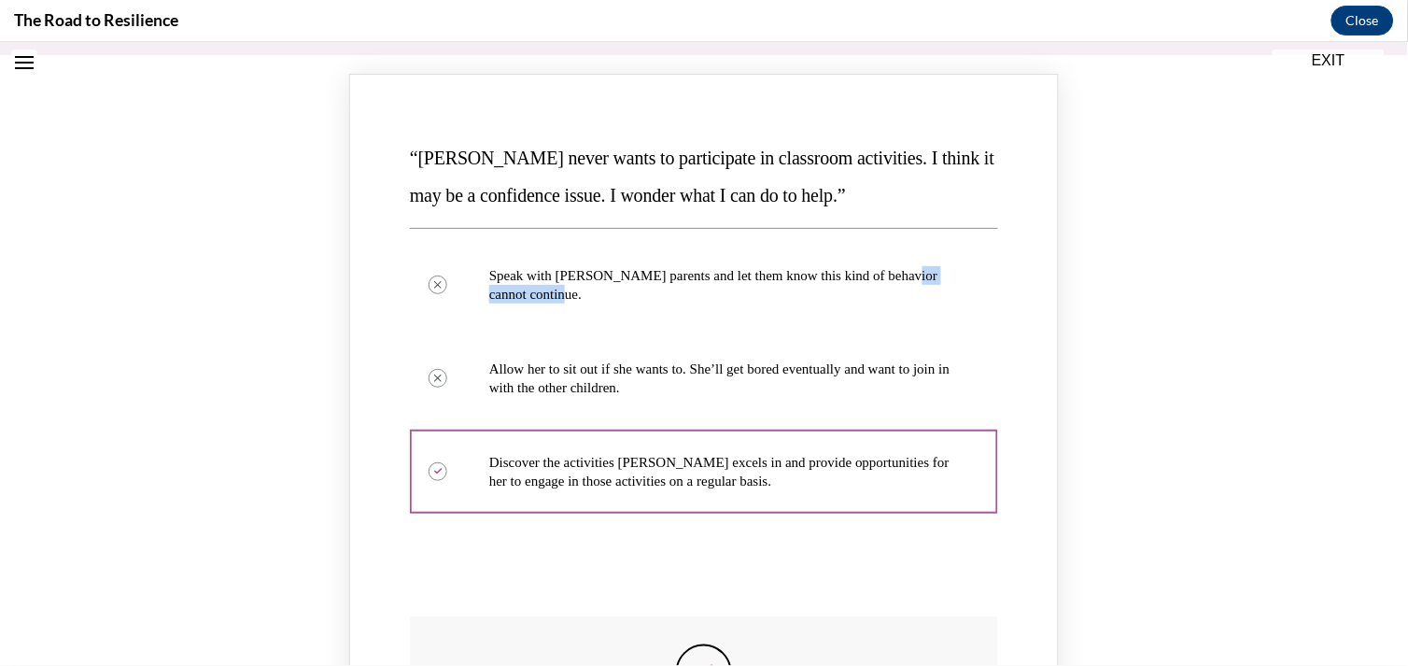
drag, startPoint x: 1387, startPoint y: 238, endPoint x: 1369, endPoint y: 319, distance: 83.1
click at [1267, 319] on div "“[PERSON_NAME] never wants to participate in classroom activities. I think it m…" at bounding box center [704, 476] width 1408 height 806
drag, startPoint x: 1369, startPoint y: 319, endPoint x: 1289, endPoint y: 405, distance: 117.6
click at [1267, 405] on div "“[PERSON_NAME] never wants to participate in classroom activities. I think it m…" at bounding box center [704, 476] width 1408 height 806
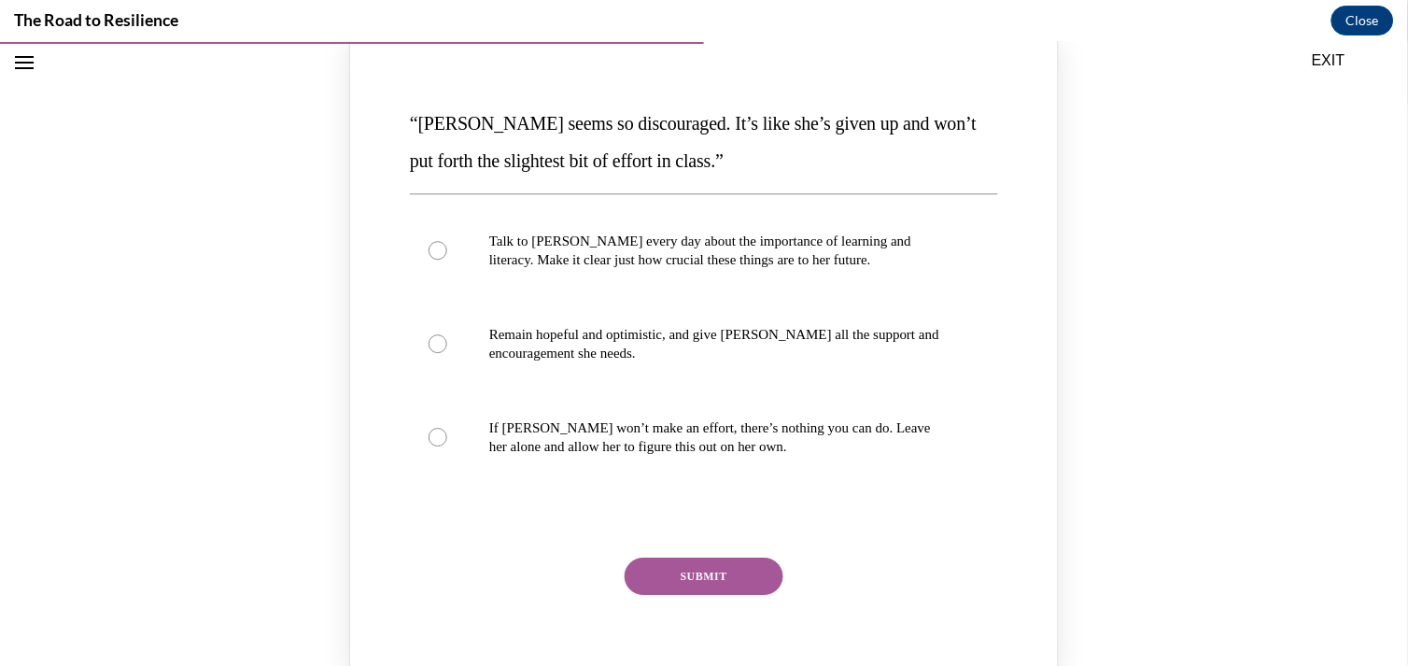
scroll to position [1068, 0]
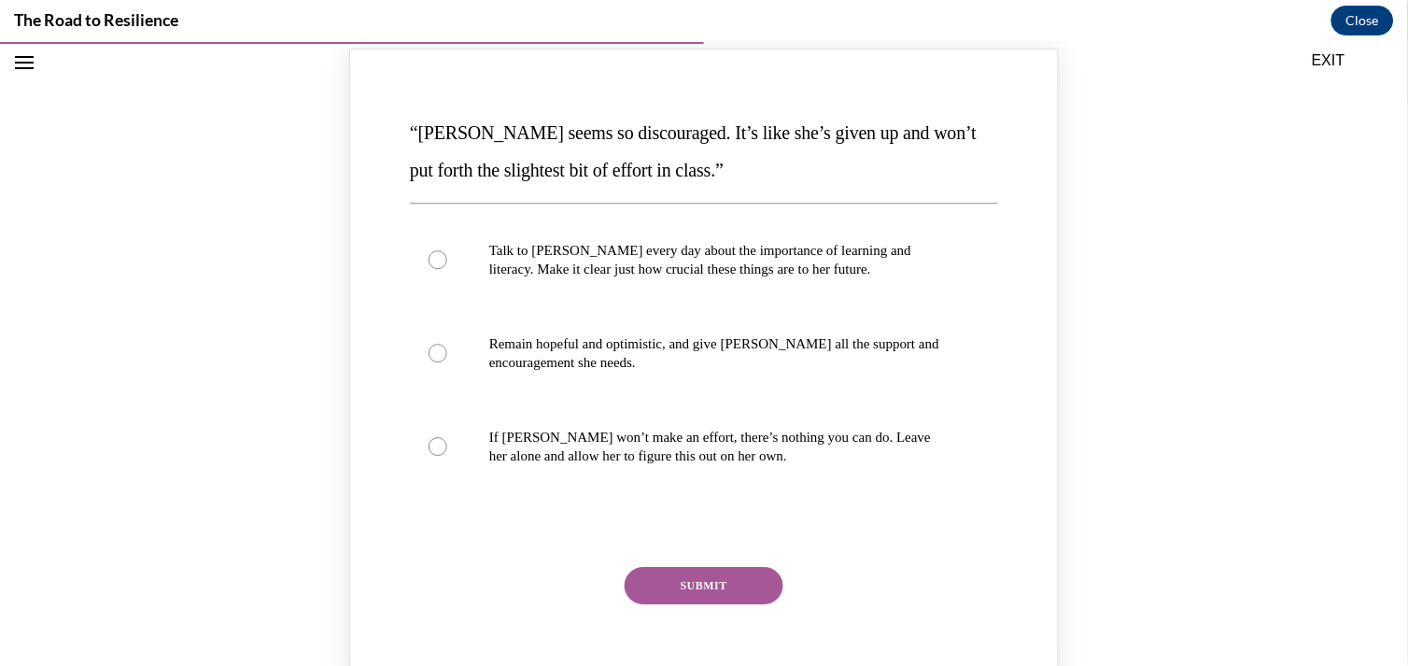
click at [1267, 383] on div "“[PERSON_NAME] seems so discouraged. It’s like she’s given up and won’t put for…" at bounding box center [704, 366] width 1408 height 636
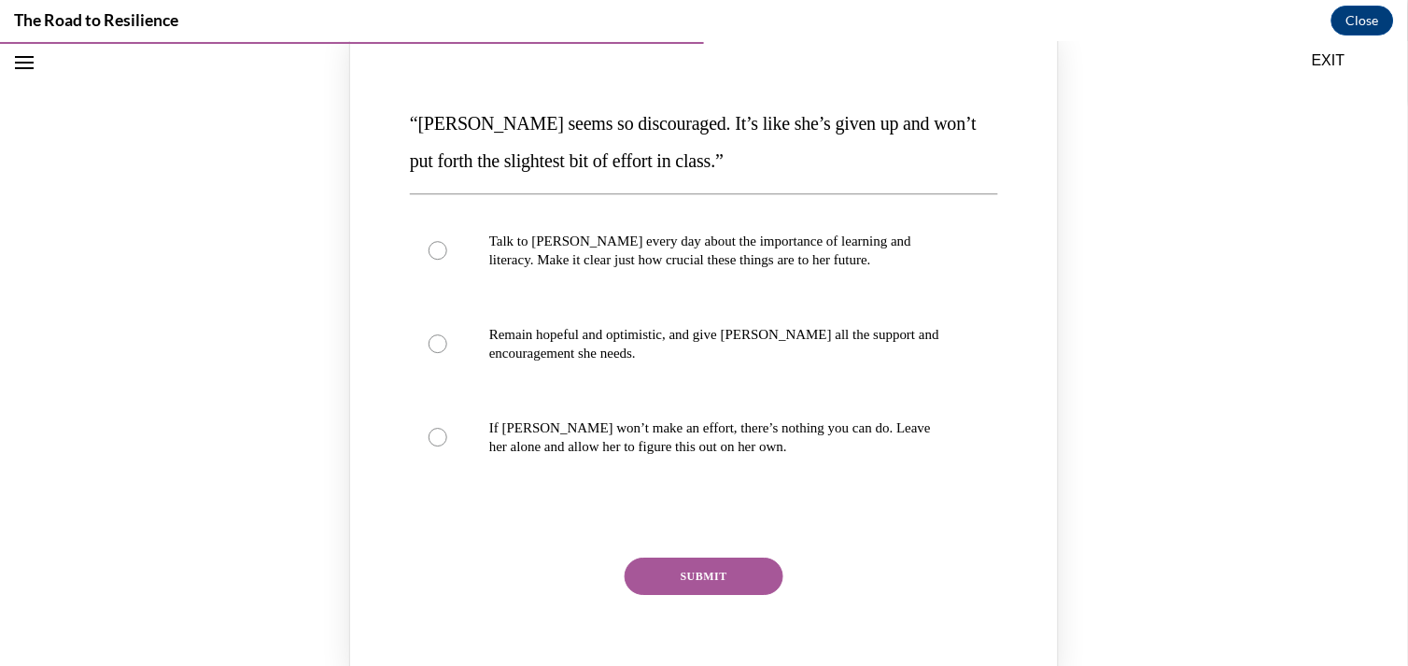
scroll to position [1074, 0]
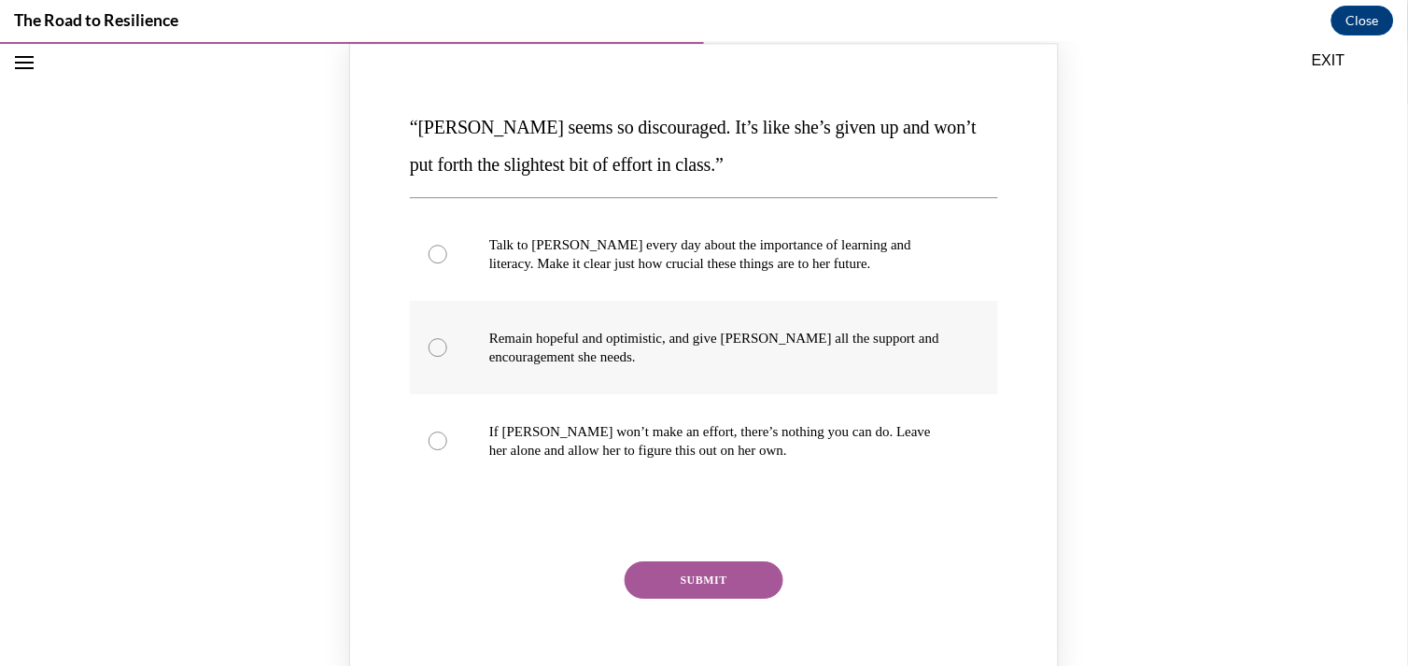
click at [789, 361] on p "Remain hopeful and optimistic, and give [PERSON_NAME] all the support and encou…" at bounding box center [720, 346] width 462 height 37
click at [447, 356] on input "Remain hopeful and optimistic, and give [PERSON_NAME] all the support and encou…" at bounding box center [437, 346] width 19 height 19
radio input "true"
click at [726, 581] on button "SUBMIT" at bounding box center [703, 578] width 159 height 37
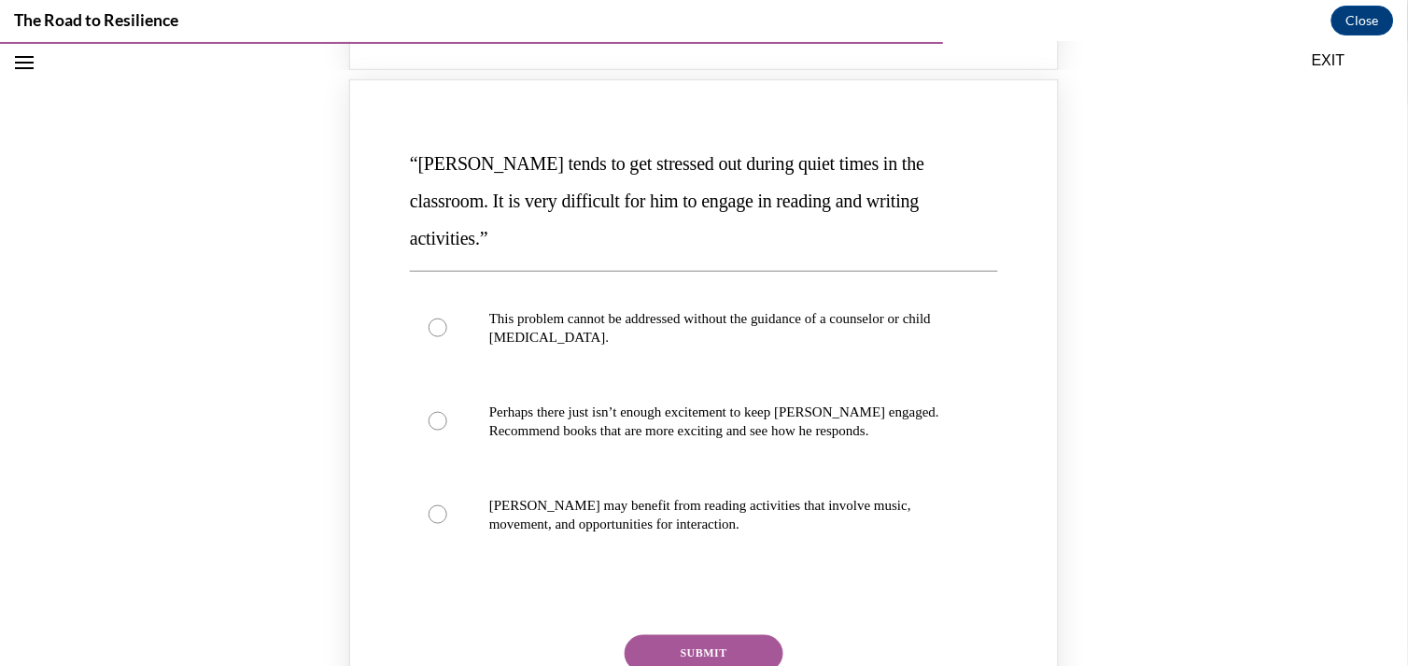
scroll to position [1911, 0]
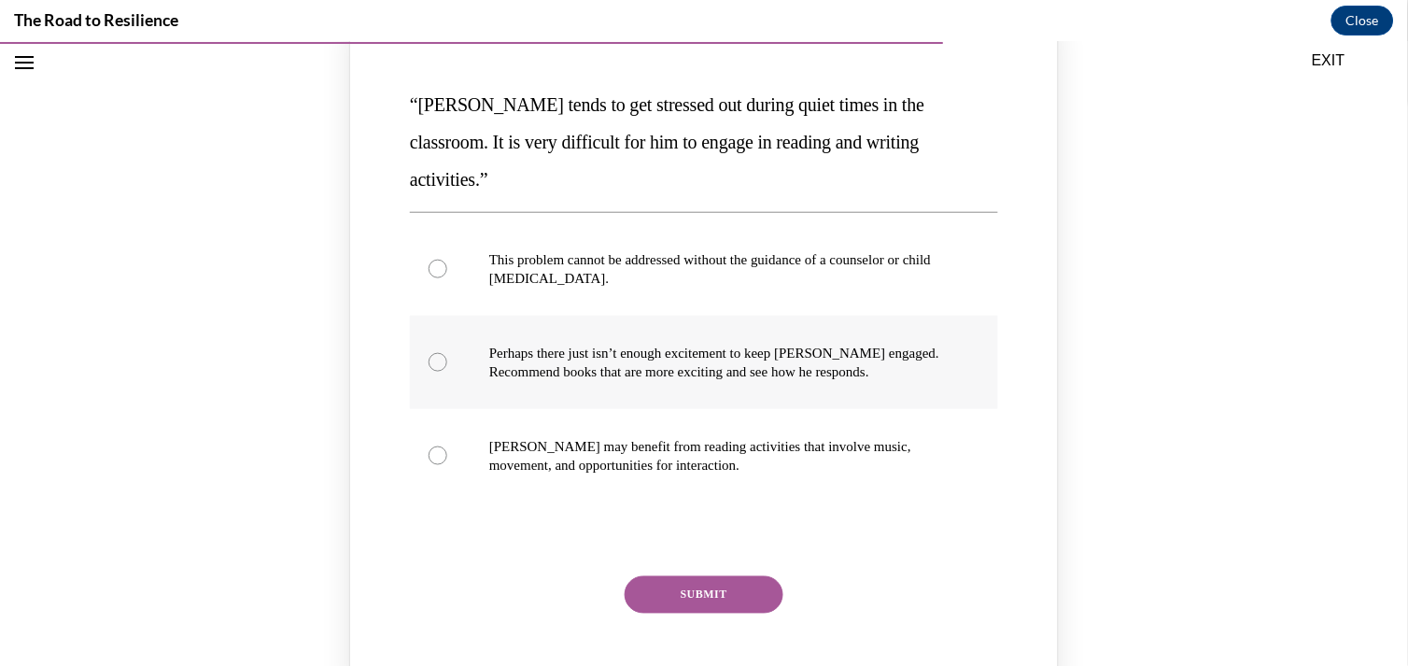
click at [616, 349] on label "Perhaps there just isn’t enough excitement to keep [PERSON_NAME] engaged. Recom…" at bounding box center [704, 361] width 588 height 93
click at [447, 352] on input "Perhaps there just isn’t enough excitement to keep [PERSON_NAME] engaged. Recom…" at bounding box center [437, 361] width 19 height 19
radio input "true"
click at [667, 575] on button "SUBMIT" at bounding box center [703, 593] width 159 height 37
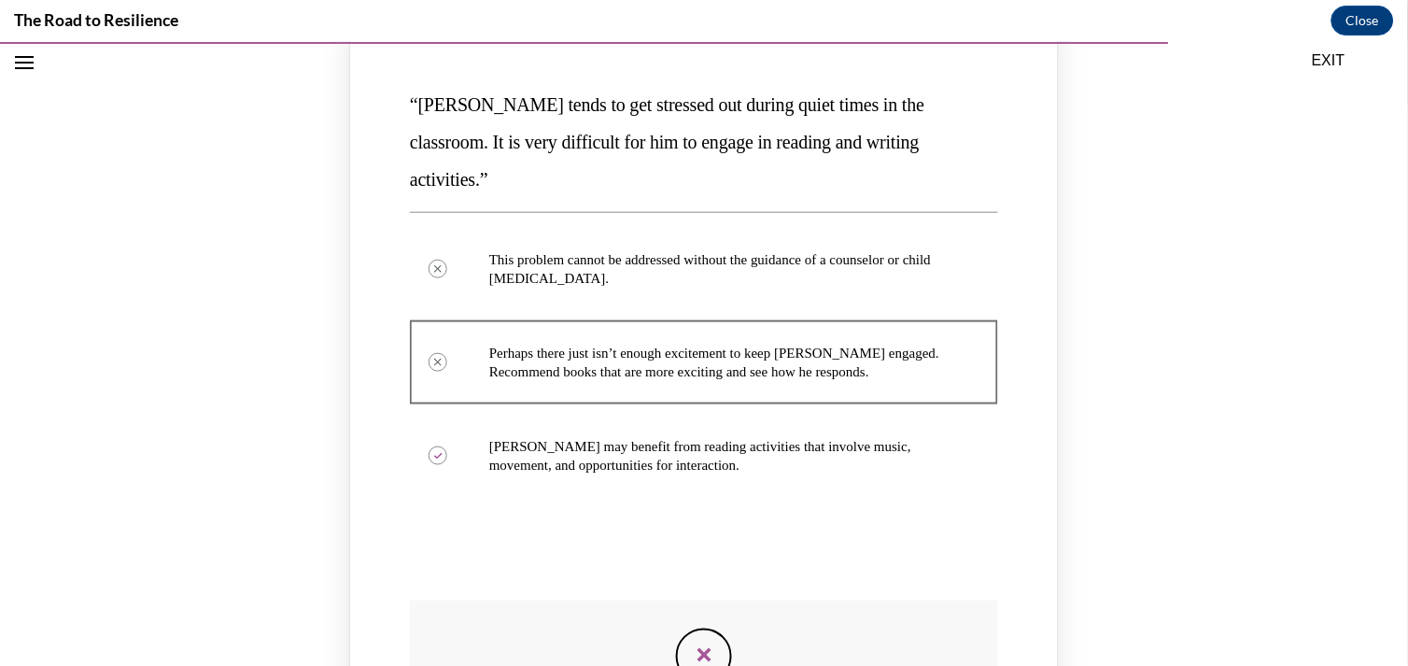
drag, startPoint x: 1405, startPoint y: 491, endPoint x: 1363, endPoint y: 565, distance: 84.9
click at [1267, 565] on div "“[PERSON_NAME] tends to get stressed out during quiet times in the classroom. I…" at bounding box center [704, 489] width 1408 height 939
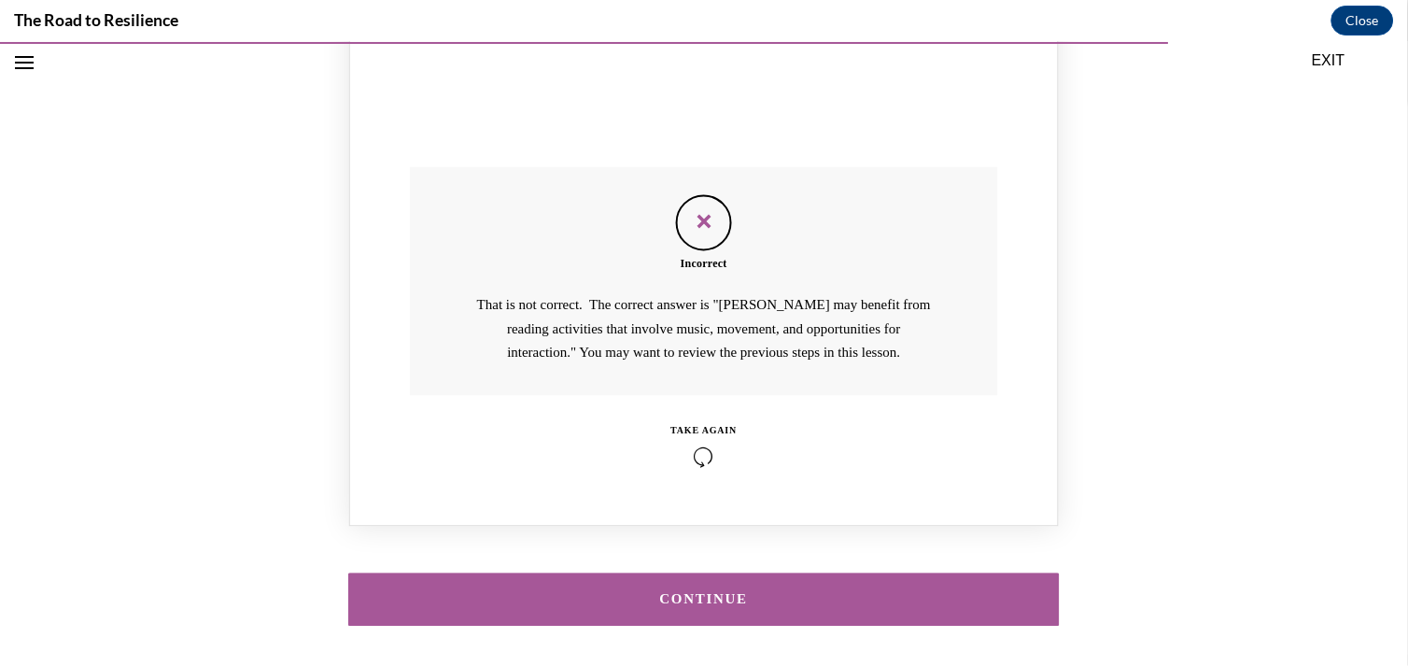
scroll to position [2383, 0]
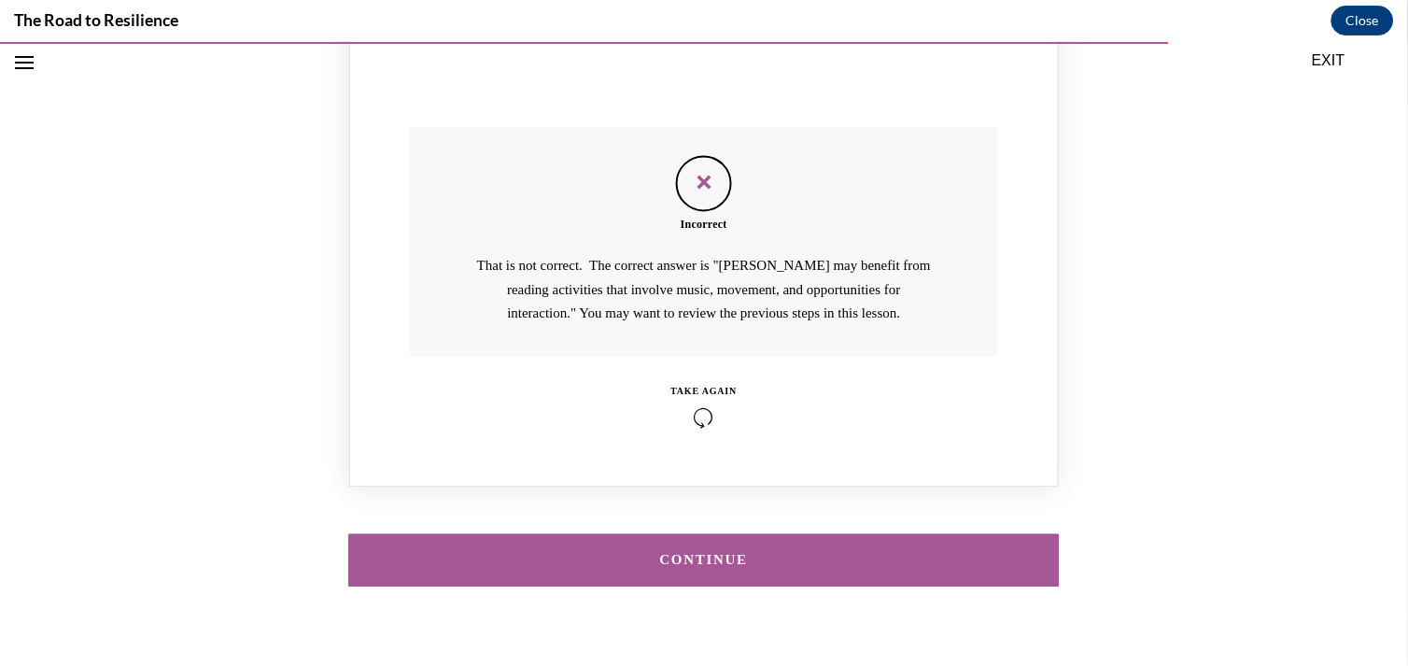
click at [739, 536] on button "CONTINUE" at bounding box center [703, 559] width 711 height 53
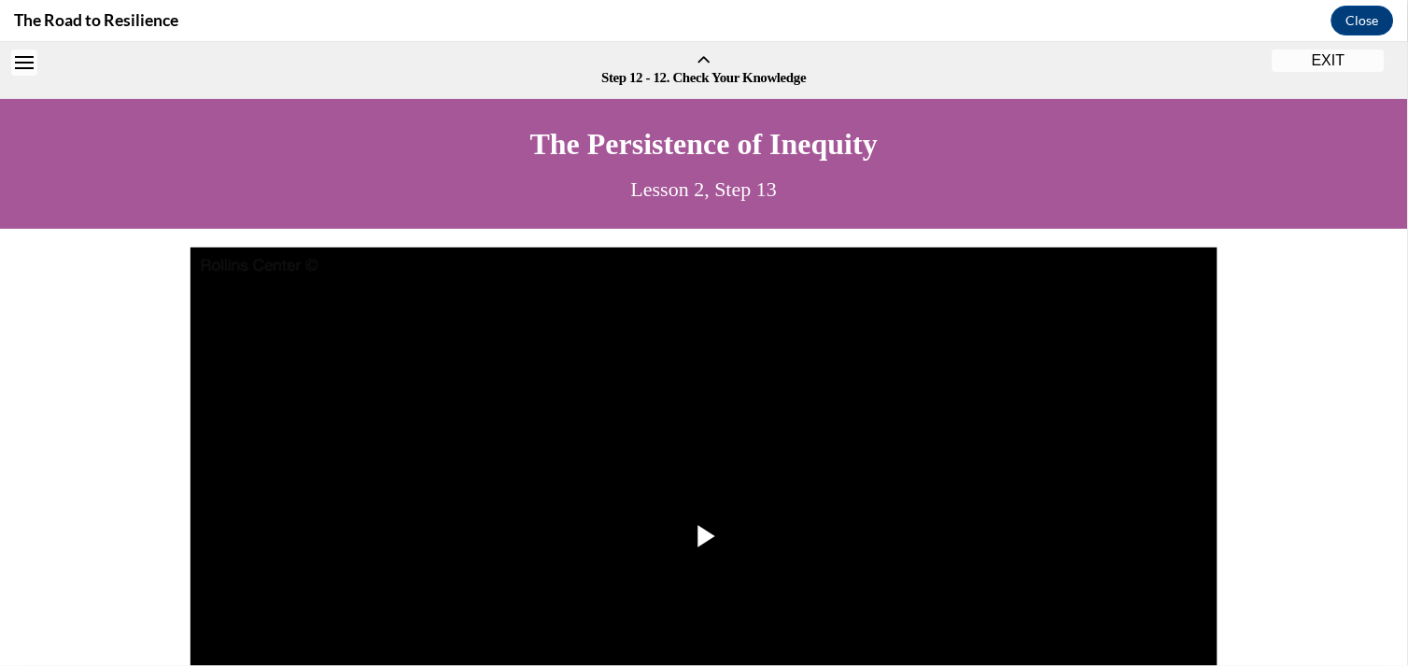
scroll to position [58, 0]
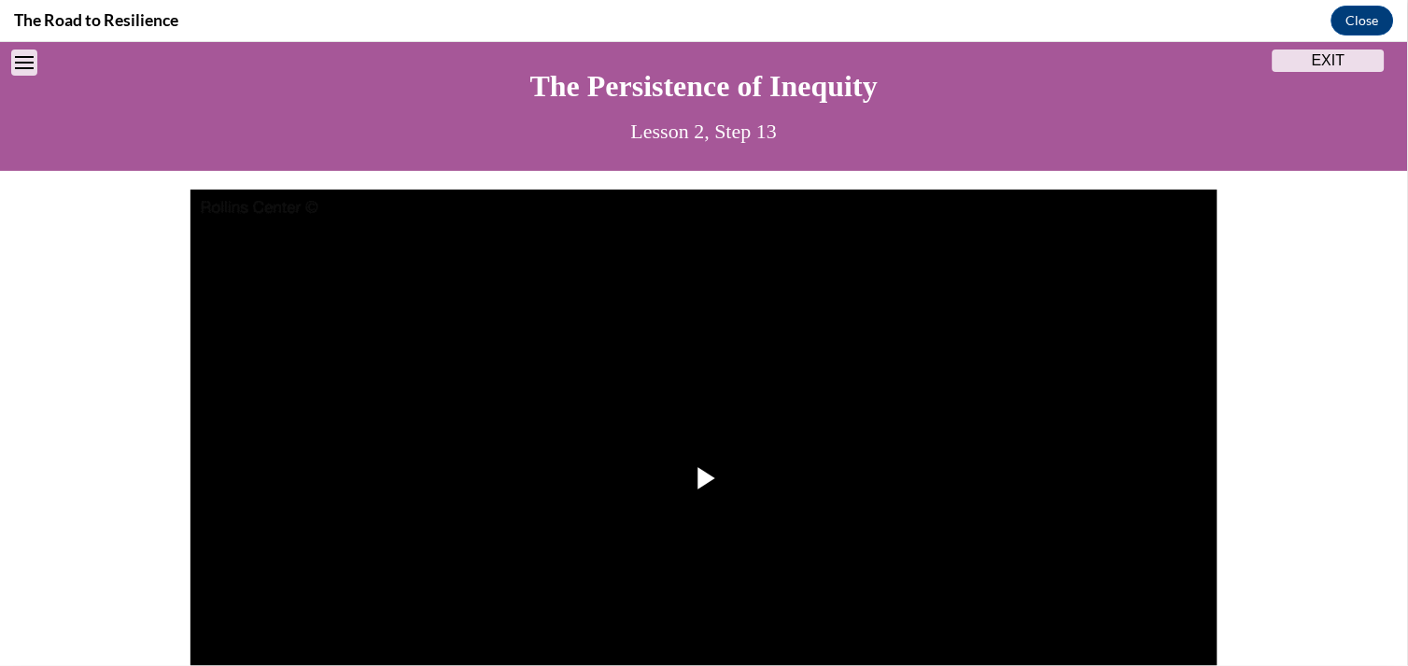
click at [739, 536] on img "Video player" at bounding box center [703, 478] width 1027 height 578
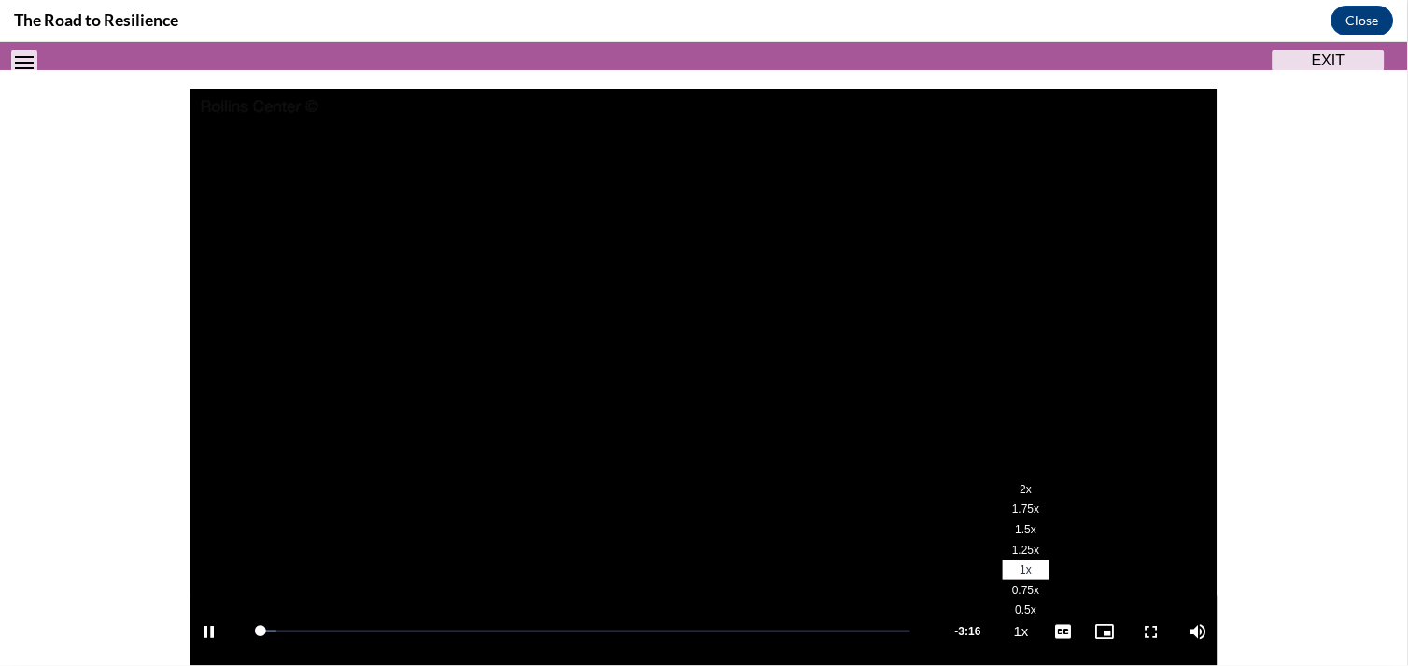
click at [1020, 485] on span "2x" at bounding box center [1026, 488] width 12 height 13
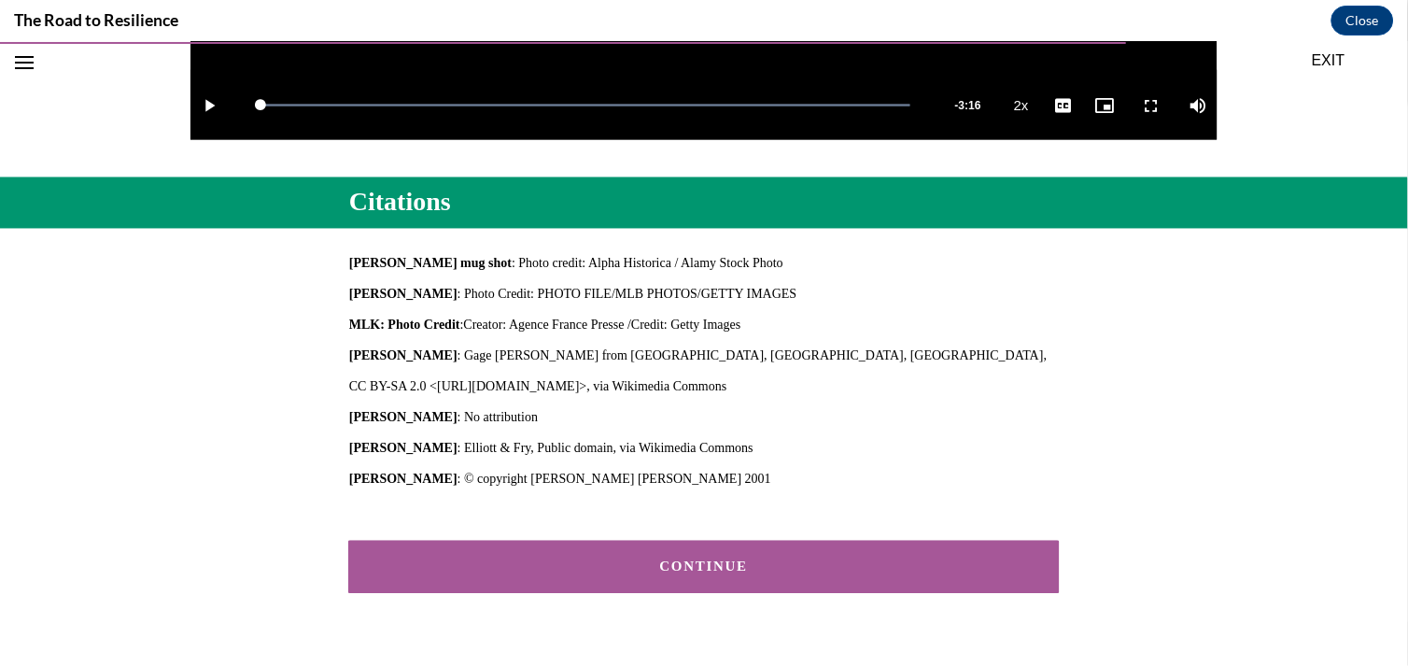
scroll to position [728, 0]
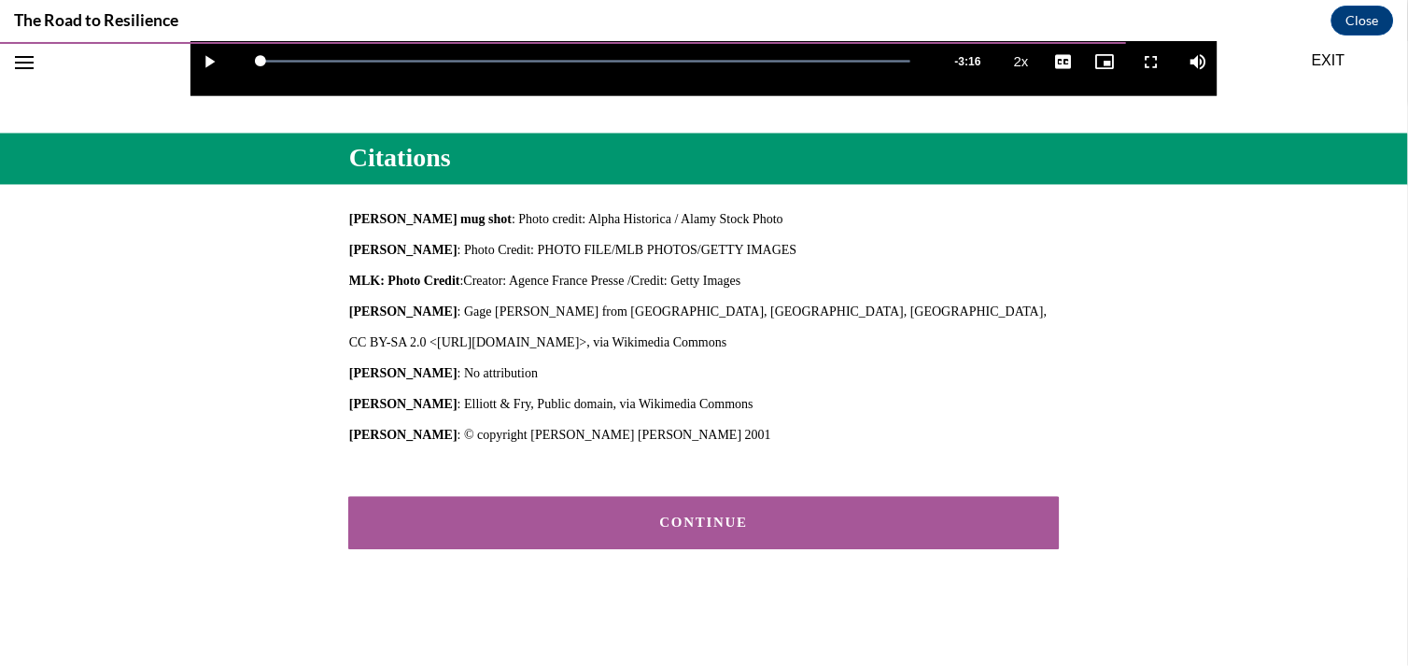
click at [850, 533] on button "CONTINUE" at bounding box center [703, 522] width 711 height 53
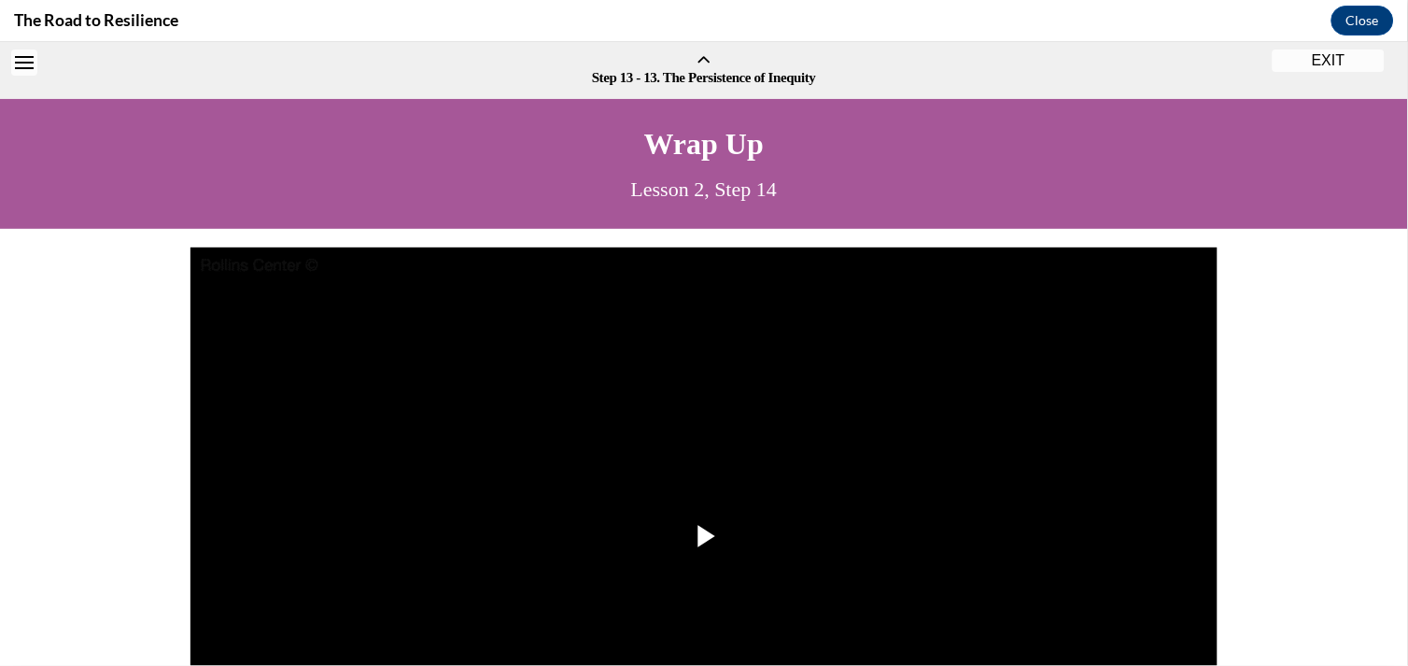
scroll to position [58, 0]
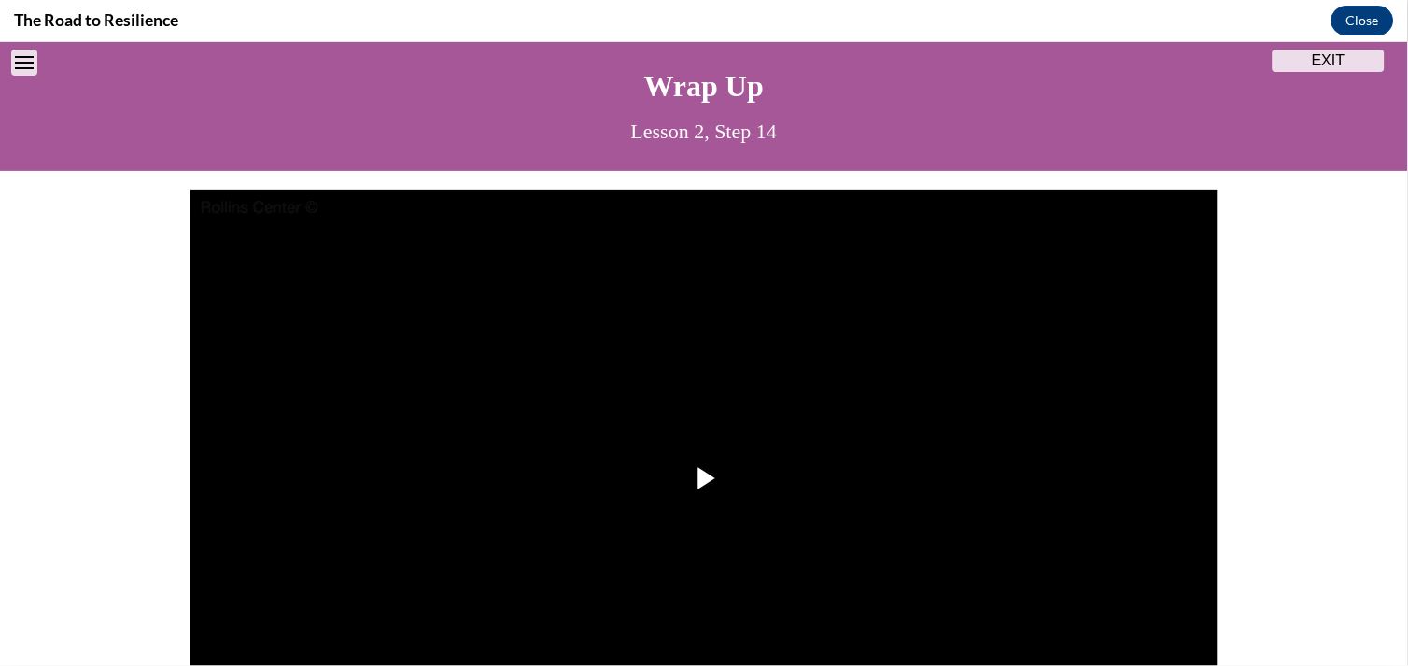
click at [850, 533] on img "Video player" at bounding box center [703, 478] width 1027 height 578
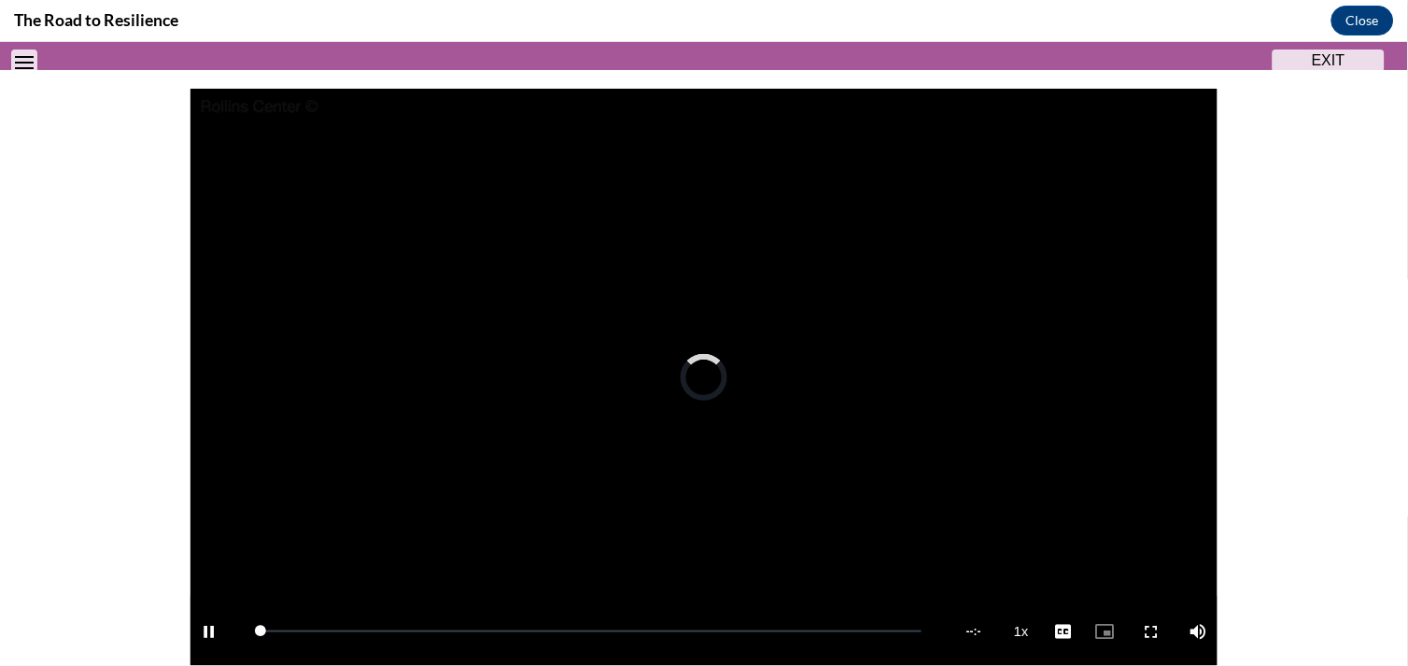
click at [850, 533] on img "Video player" at bounding box center [703, 377] width 1027 height 578
click at [840, 488] on video "Video player" at bounding box center [703, 377] width 1027 height 578
click at [1020, 494] on span "2x" at bounding box center [1026, 488] width 12 height 13
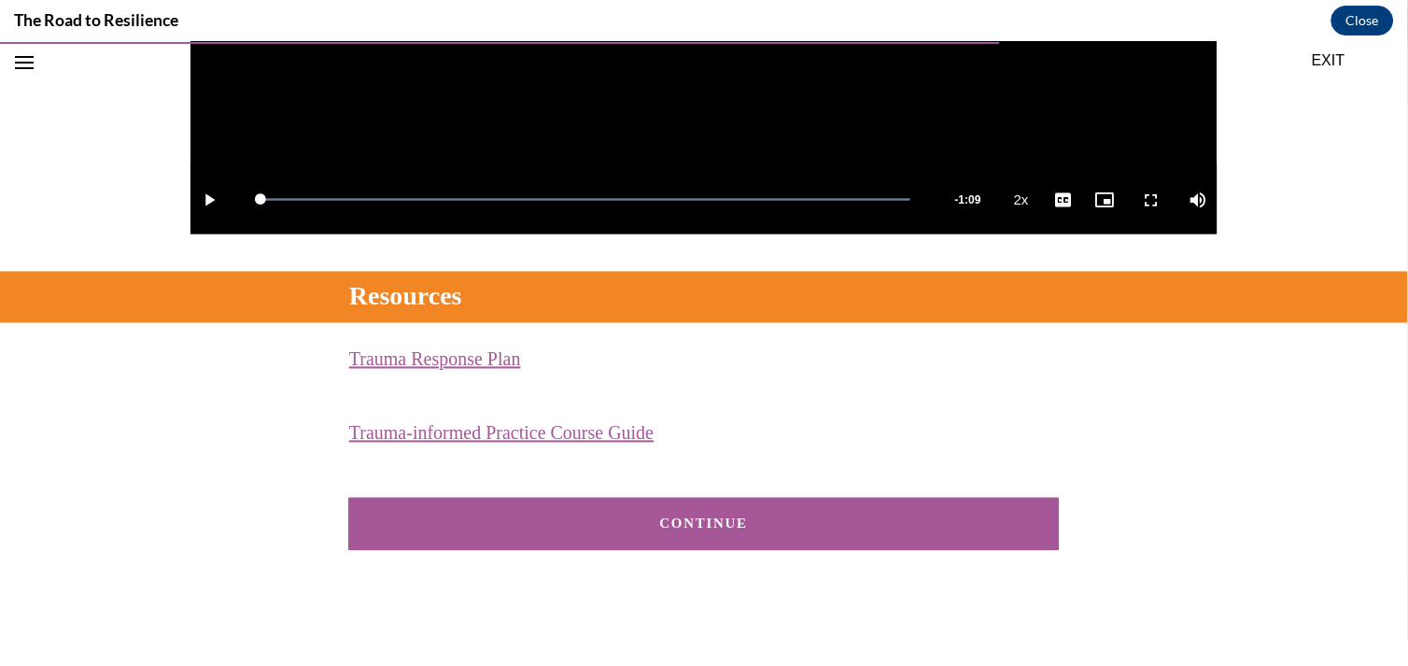
scroll to position [591, 0]
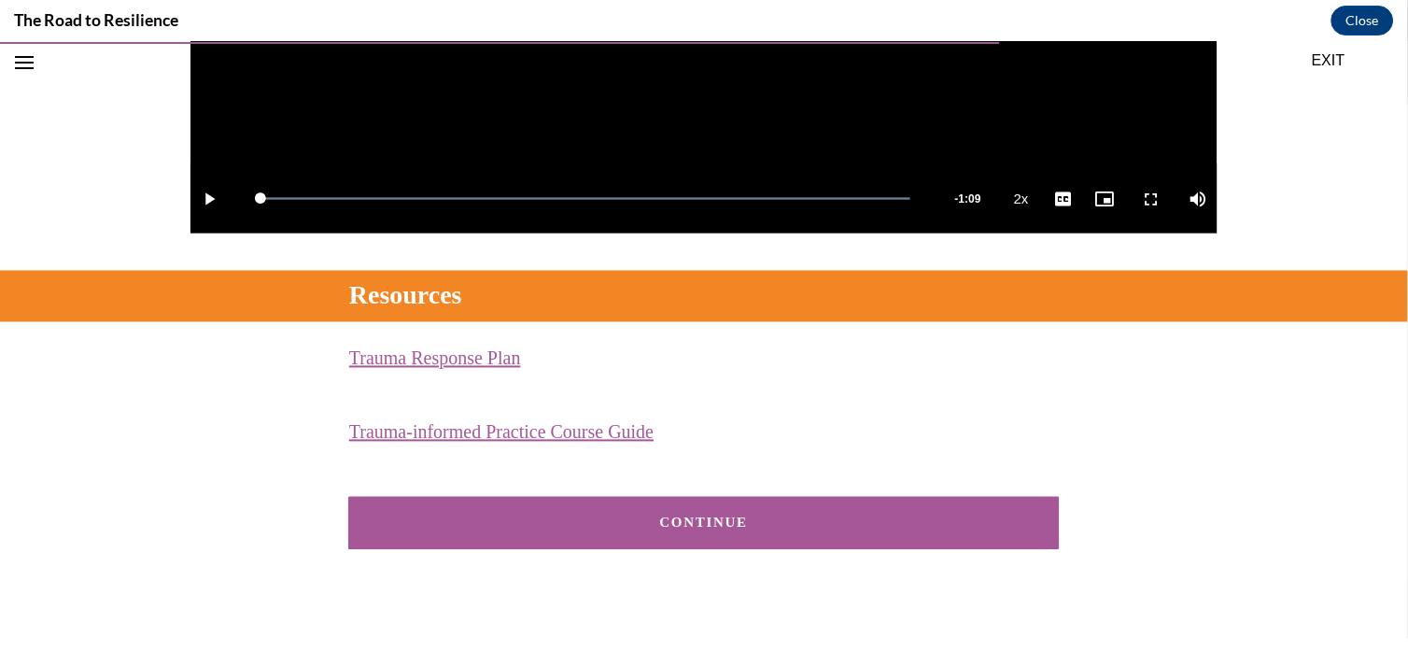
click at [806, 526] on div "CONTINUE" at bounding box center [703, 522] width 653 height 14
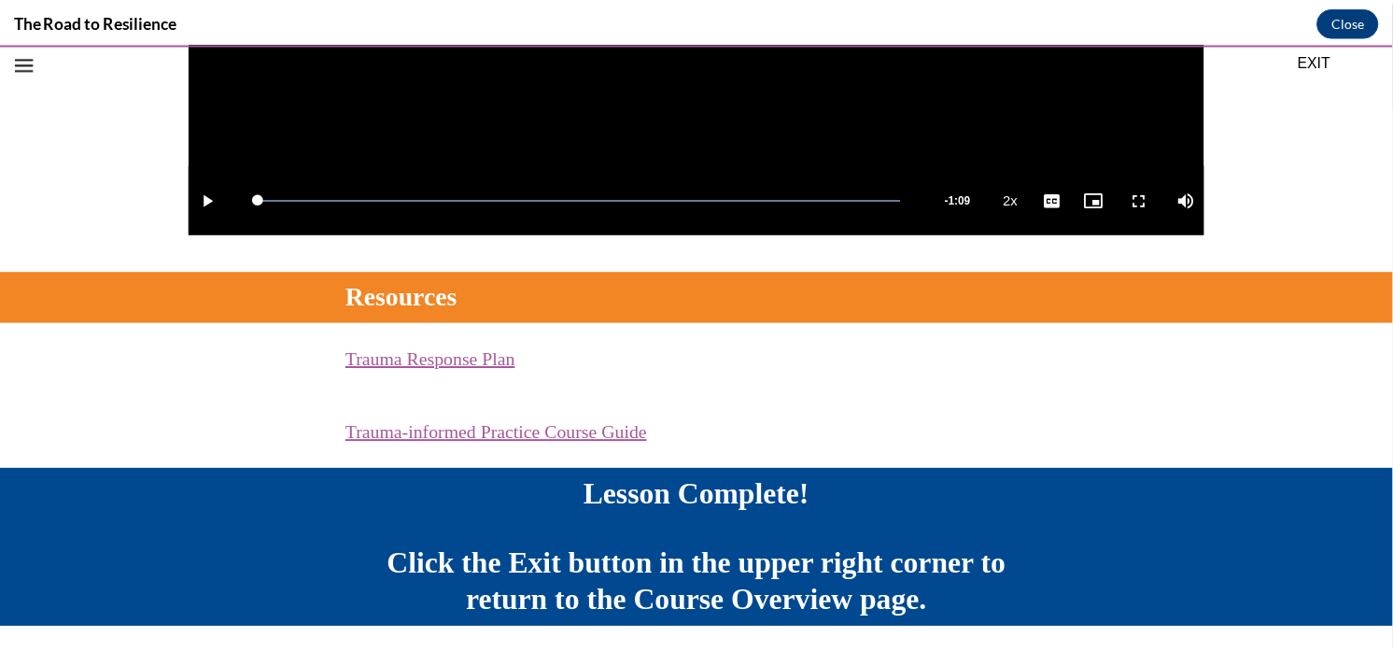
scroll to position [640, 0]
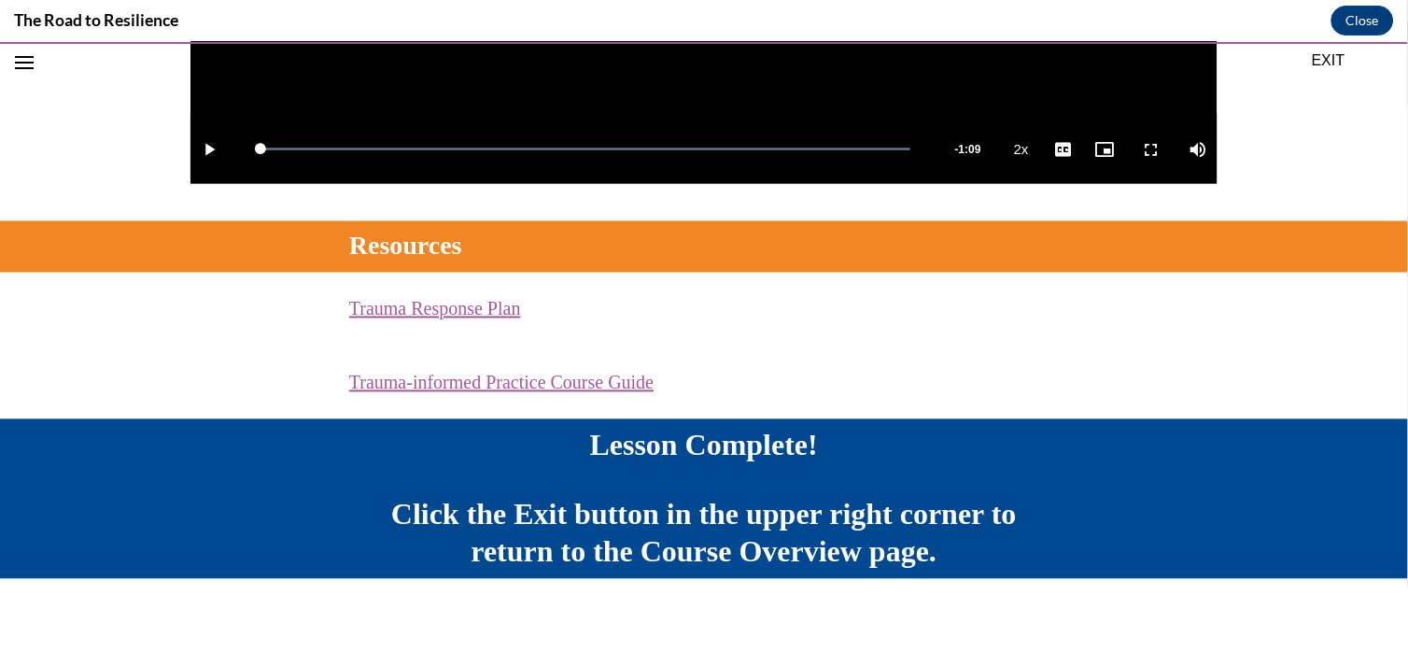
click at [1267, 64] on button "EXIT" at bounding box center [1328, 60] width 112 height 22
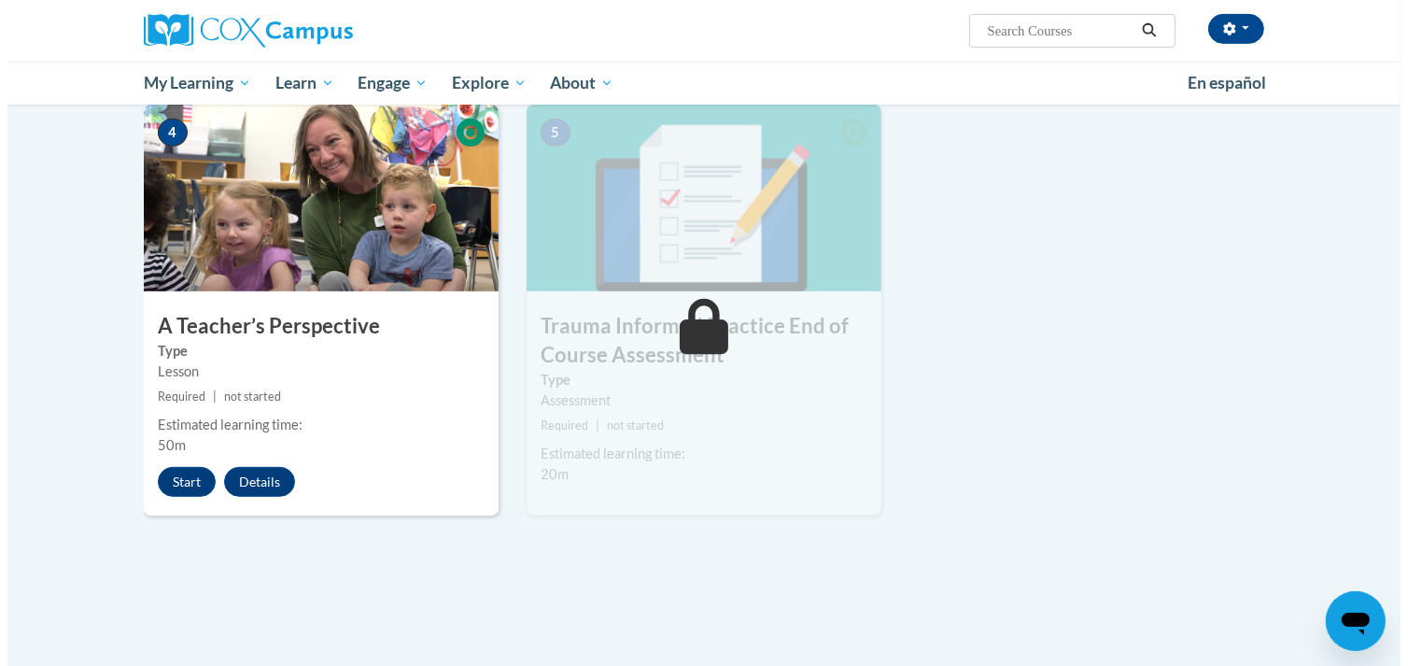
scroll to position [936, 0]
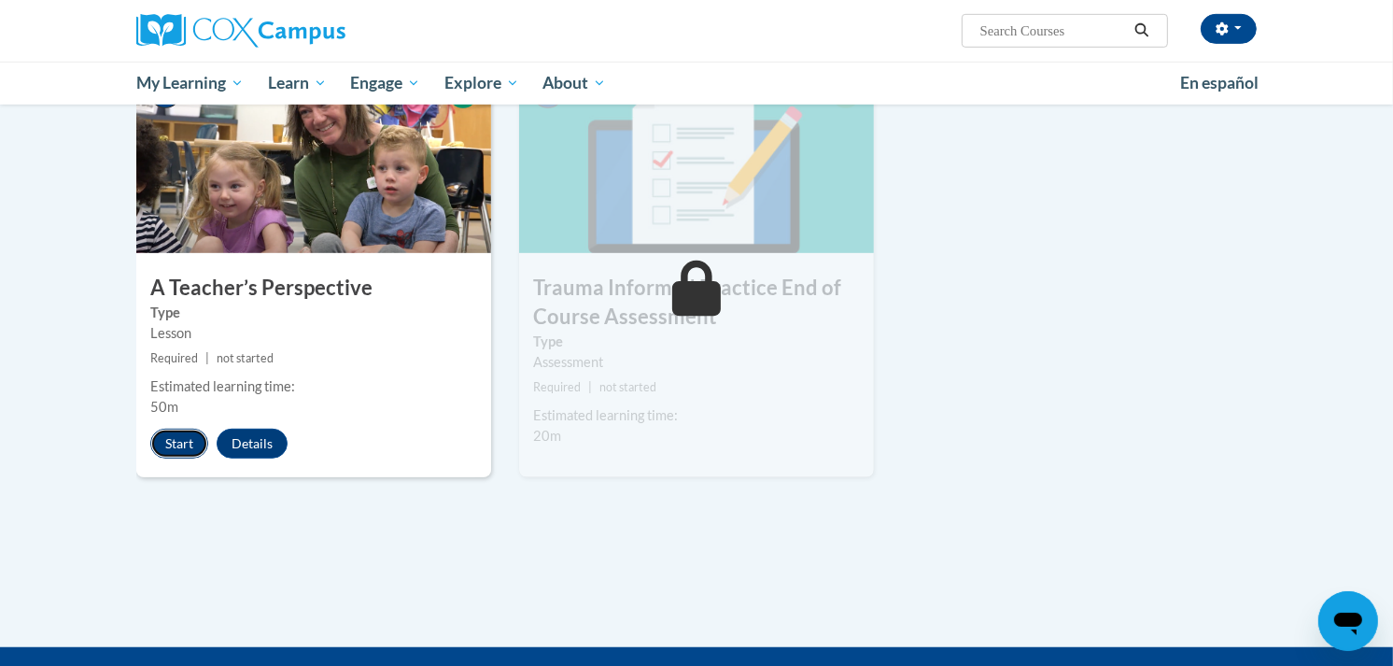
click at [179, 441] on button "Start" at bounding box center [179, 443] width 58 height 30
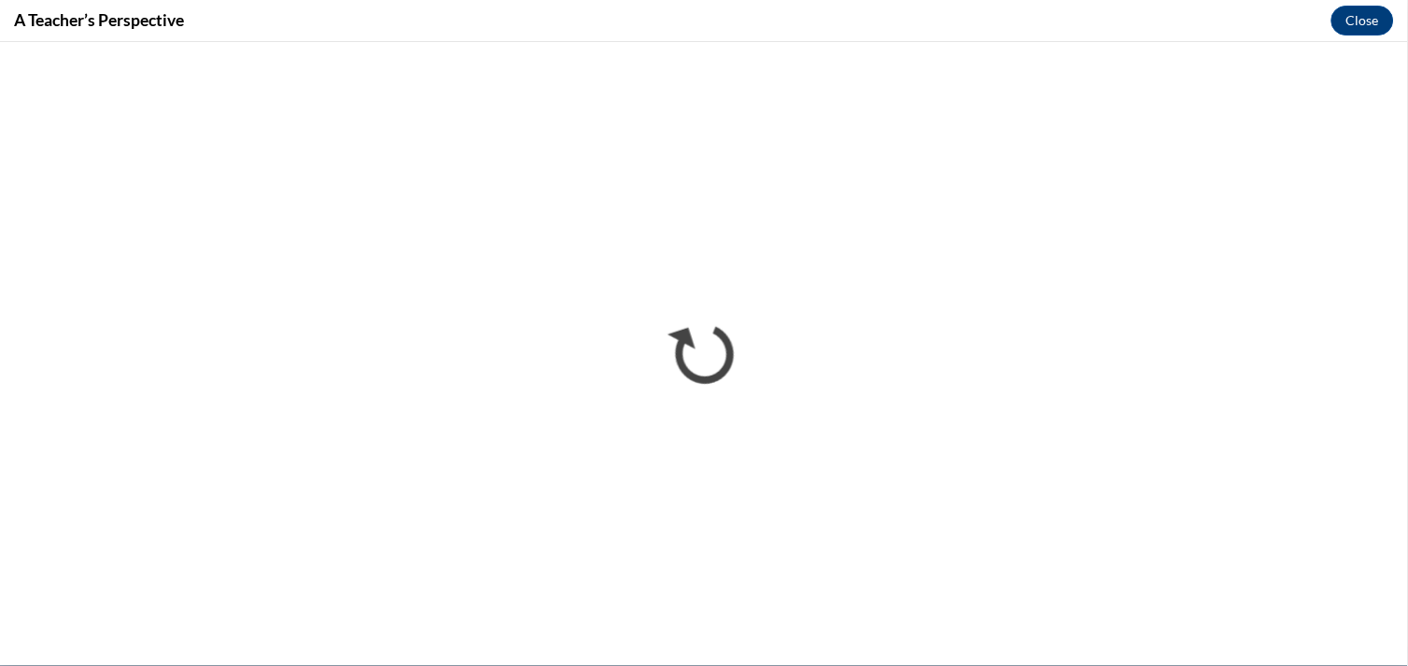
scroll to position [0, 0]
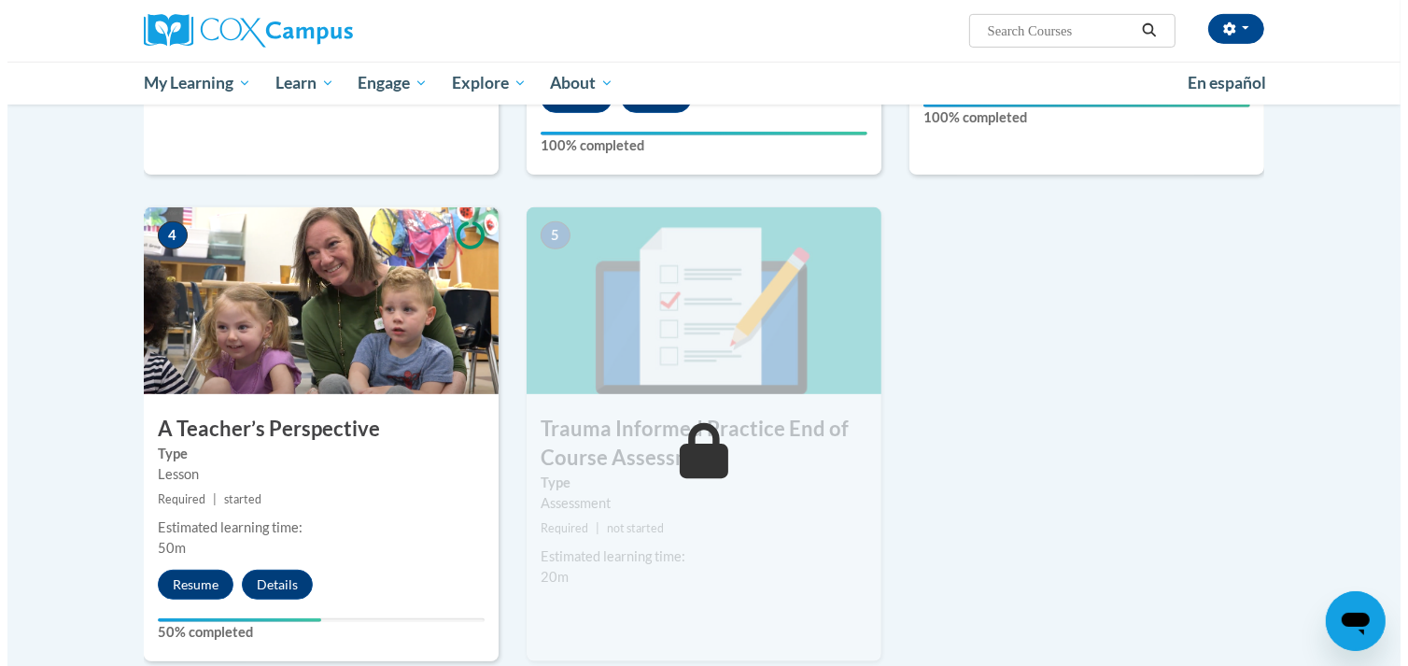
scroll to position [832, 0]
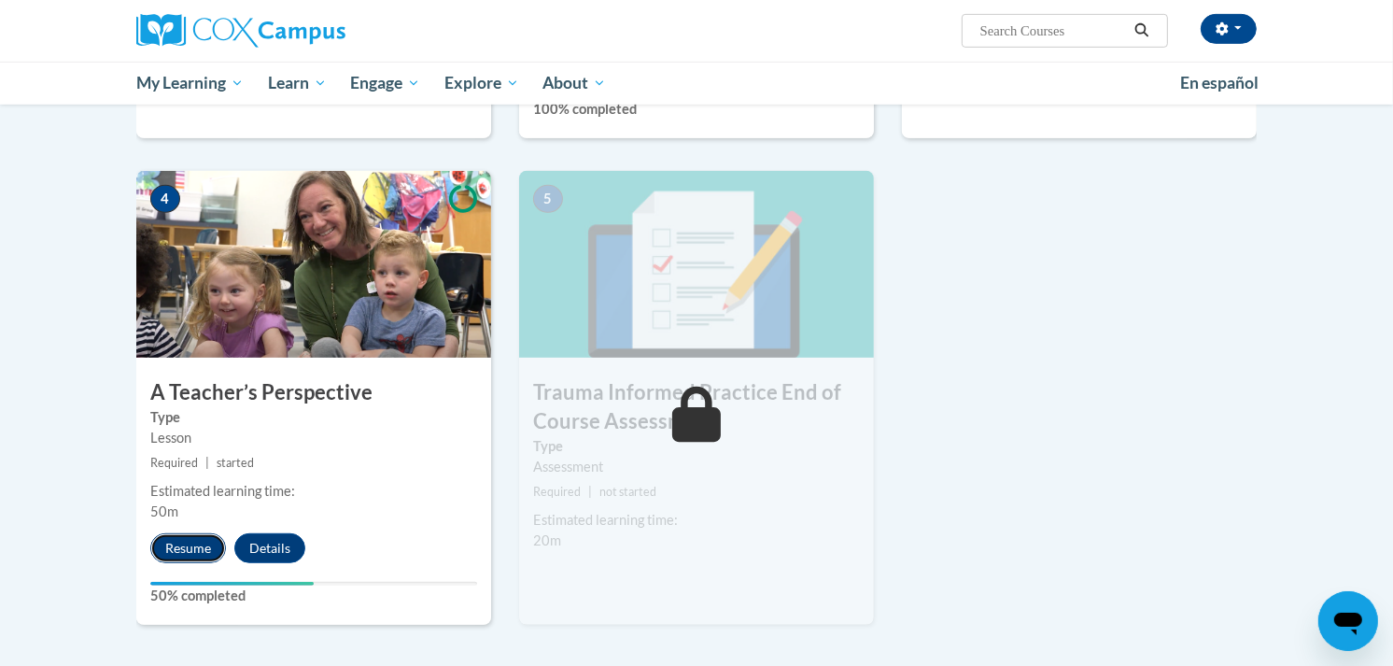
click at [169, 541] on button "Resume" at bounding box center [188, 548] width 76 height 30
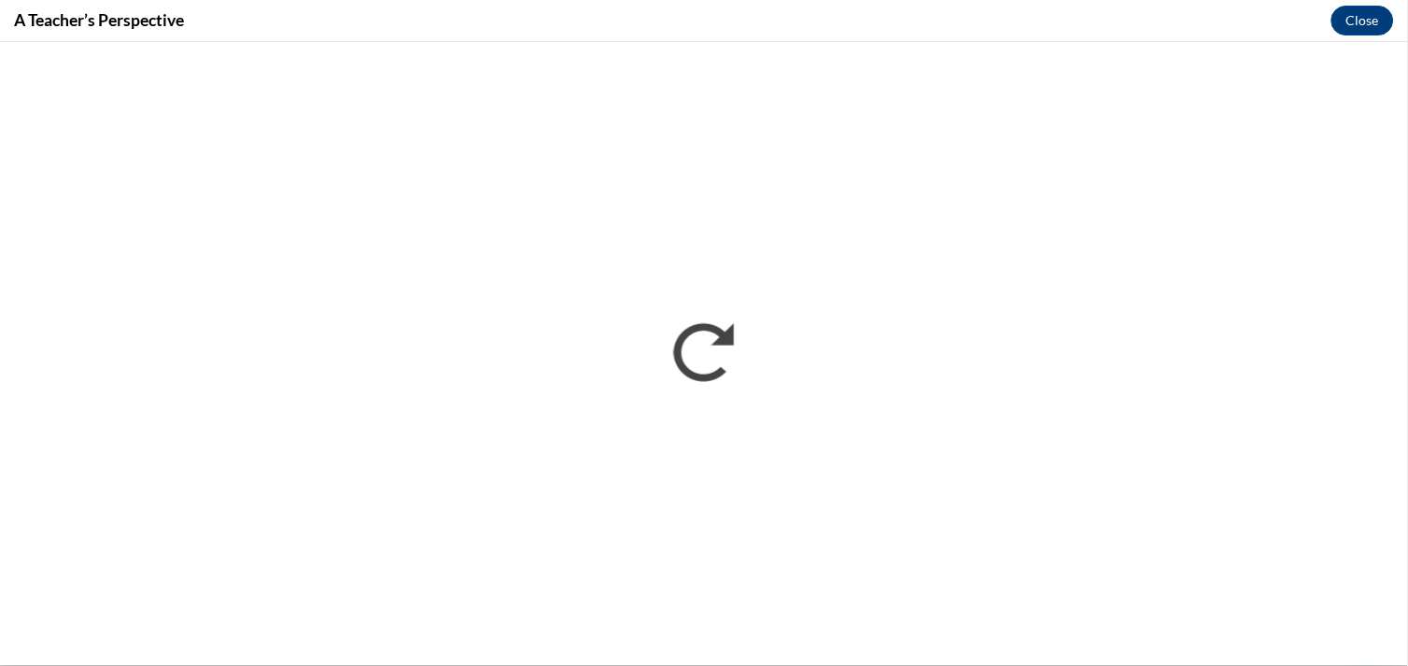
scroll to position [0, 0]
